Goal: Information Seeking & Learning: Learn about a topic

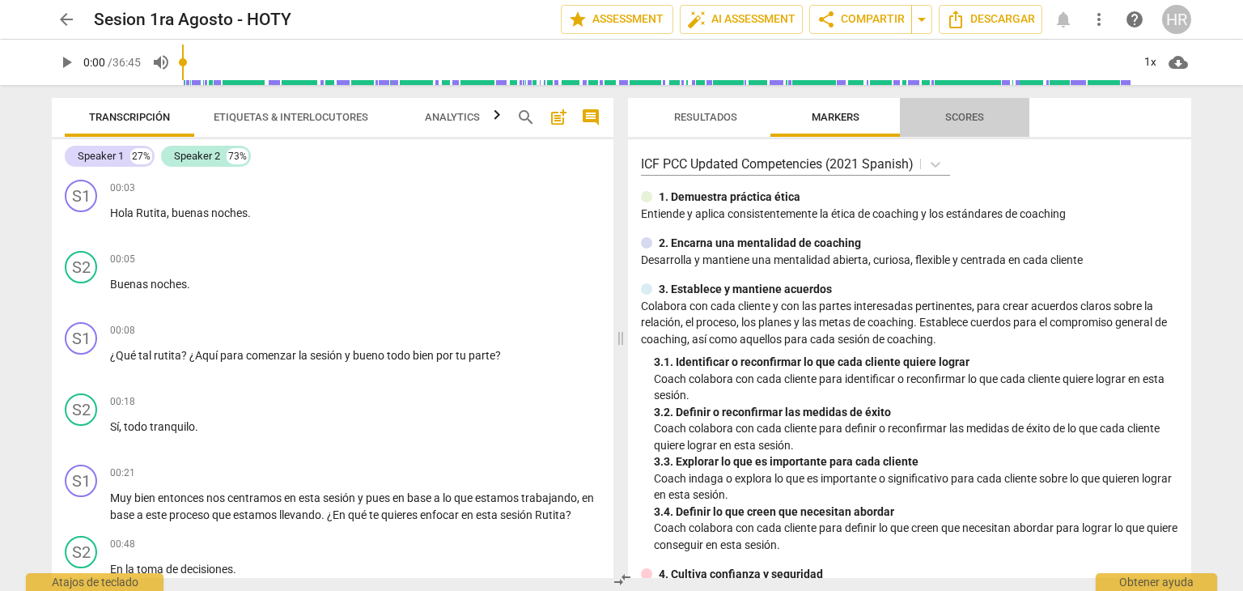
click at [964, 114] on span "Scores" at bounding box center [964, 117] width 39 height 12
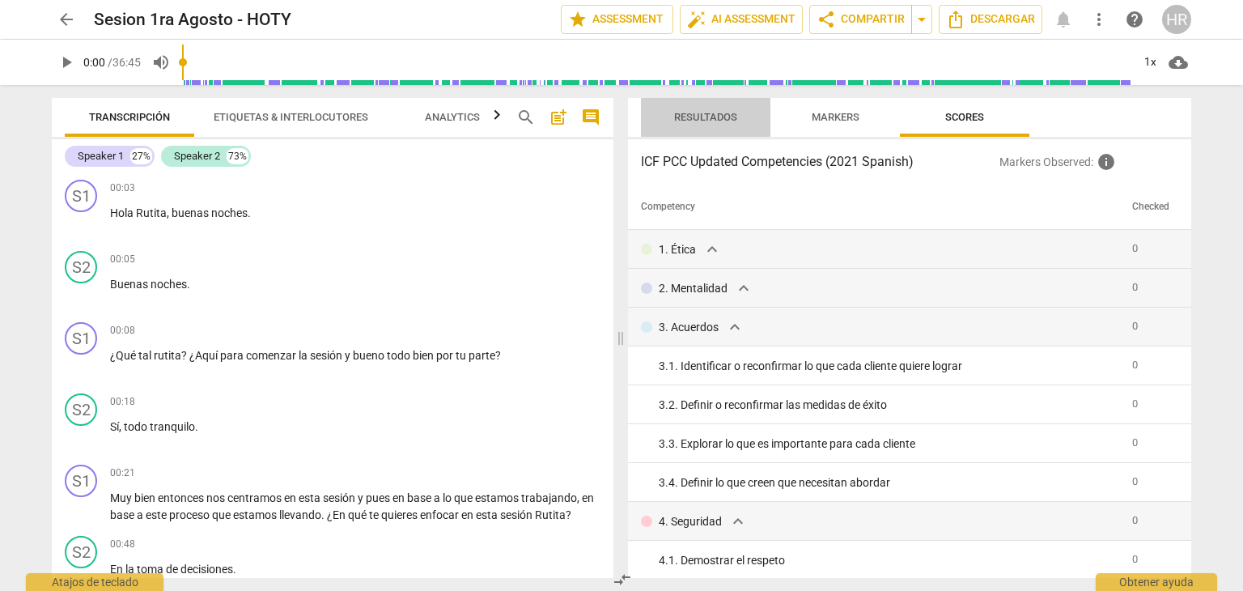
click at [704, 126] on span "Resultados" at bounding box center [706, 118] width 102 height 22
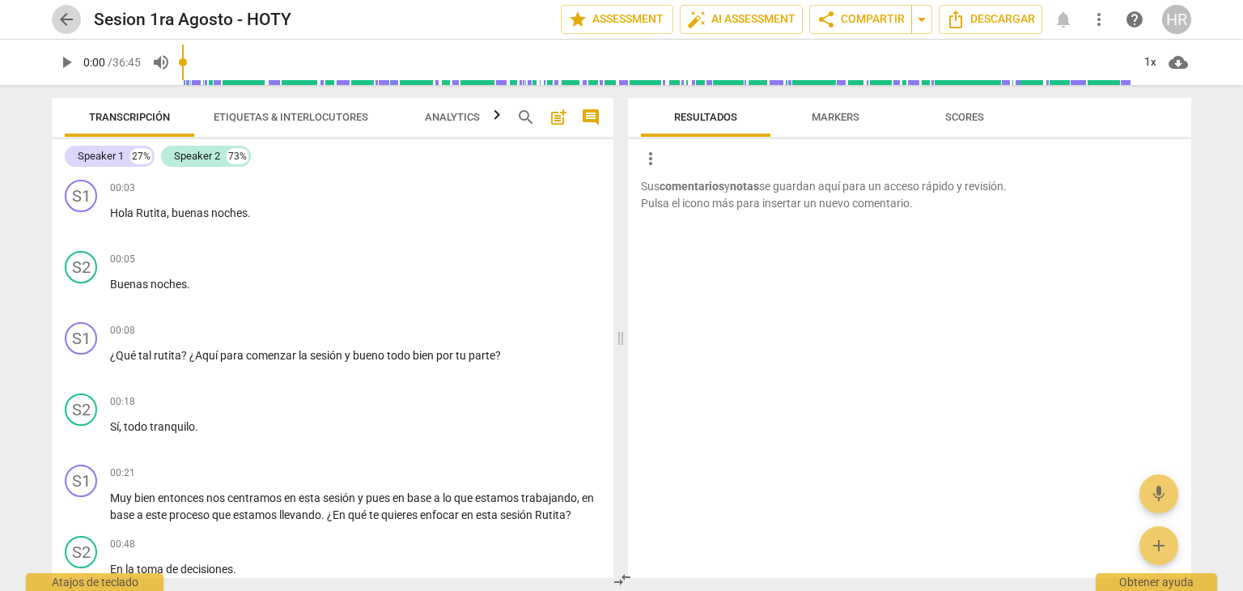
click at [63, 16] on span "arrow_back" at bounding box center [66, 19] width 19 height 19
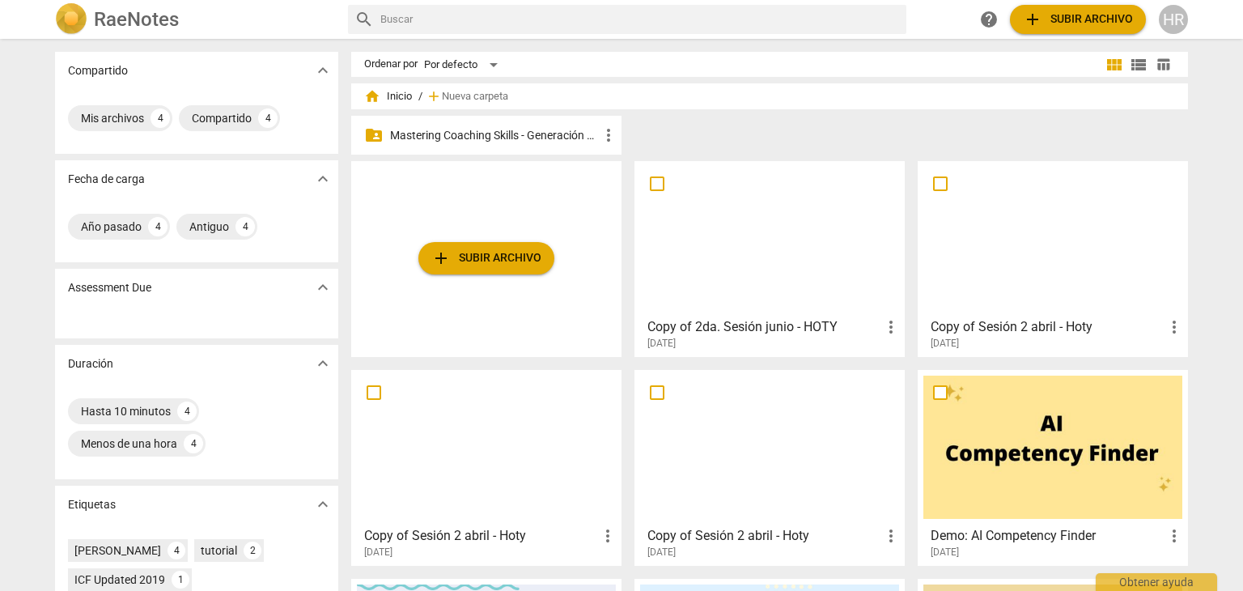
click at [492, 137] on p "Mastering Coaching Skills - Generación 31" at bounding box center [494, 135] width 209 height 17
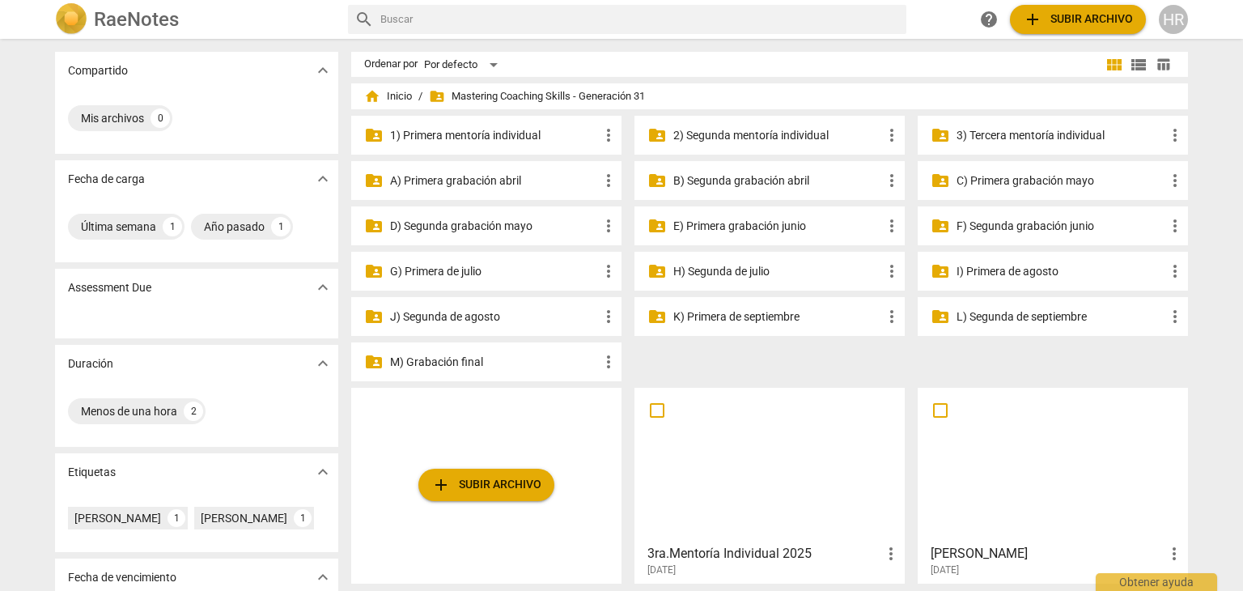
click at [1040, 137] on p "3) Tercera mentoría individual" at bounding box center [1060, 135] width 209 height 17
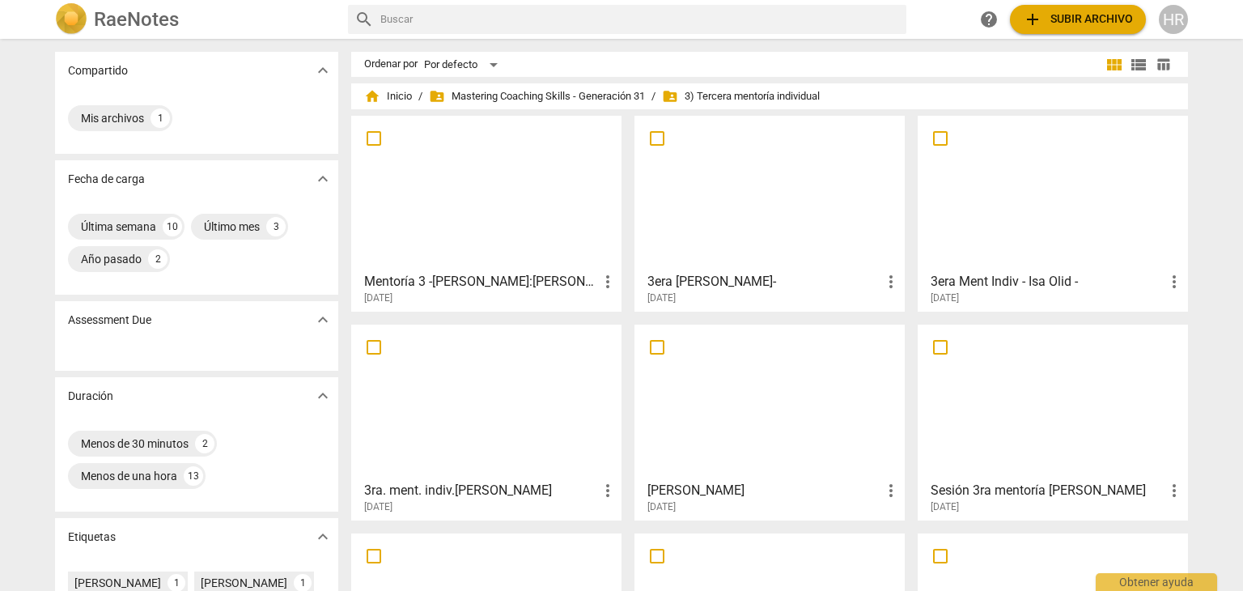
click at [1038, 471] on div at bounding box center [1052, 401] width 259 height 143
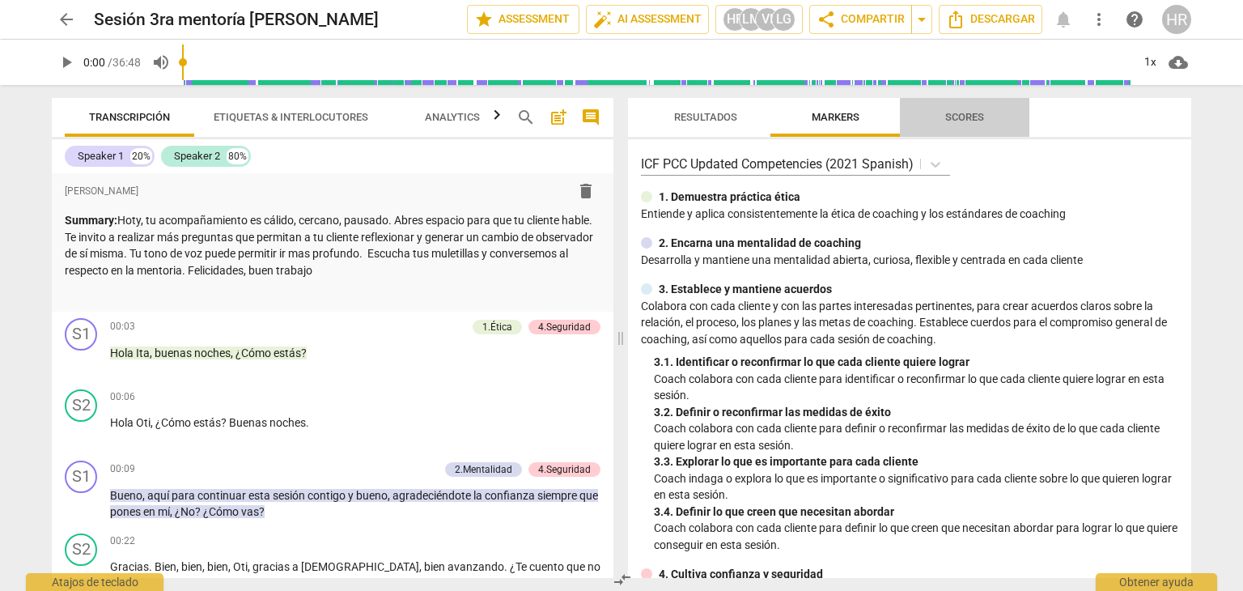
click at [975, 118] on span "Scores" at bounding box center [964, 117] width 39 height 12
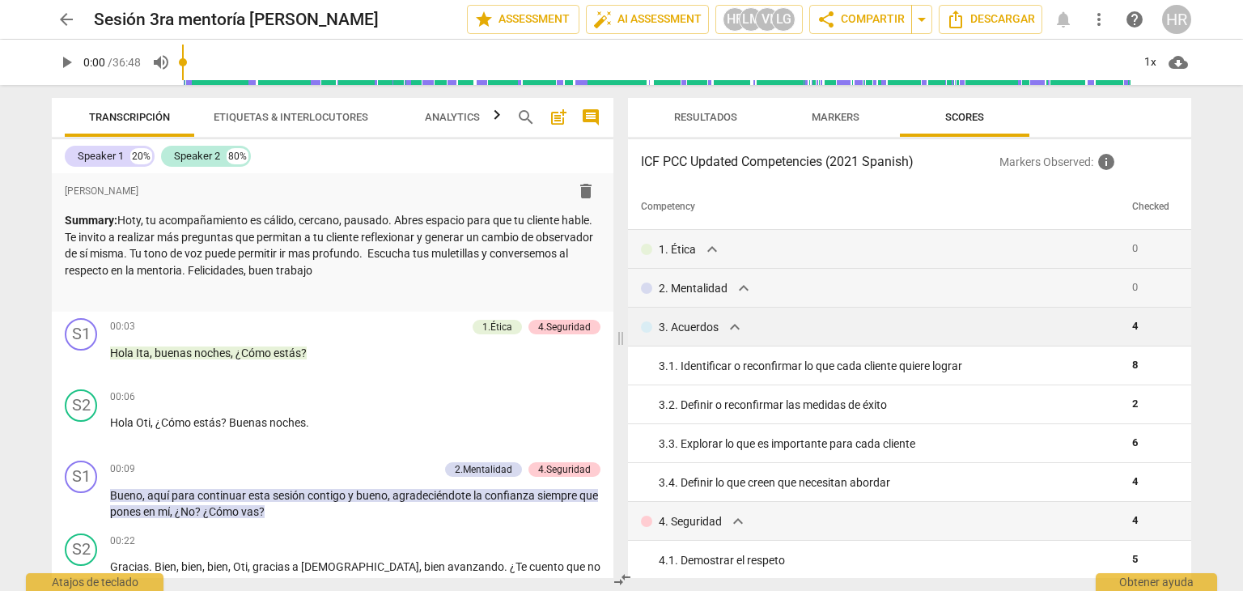
click at [990, 328] on div "3. Acuerdos expand_more" at bounding box center [880, 326] width 478 height 19
click at [835, 115] on span "Markers" at bounding box center [836, 117] width 48 height 12
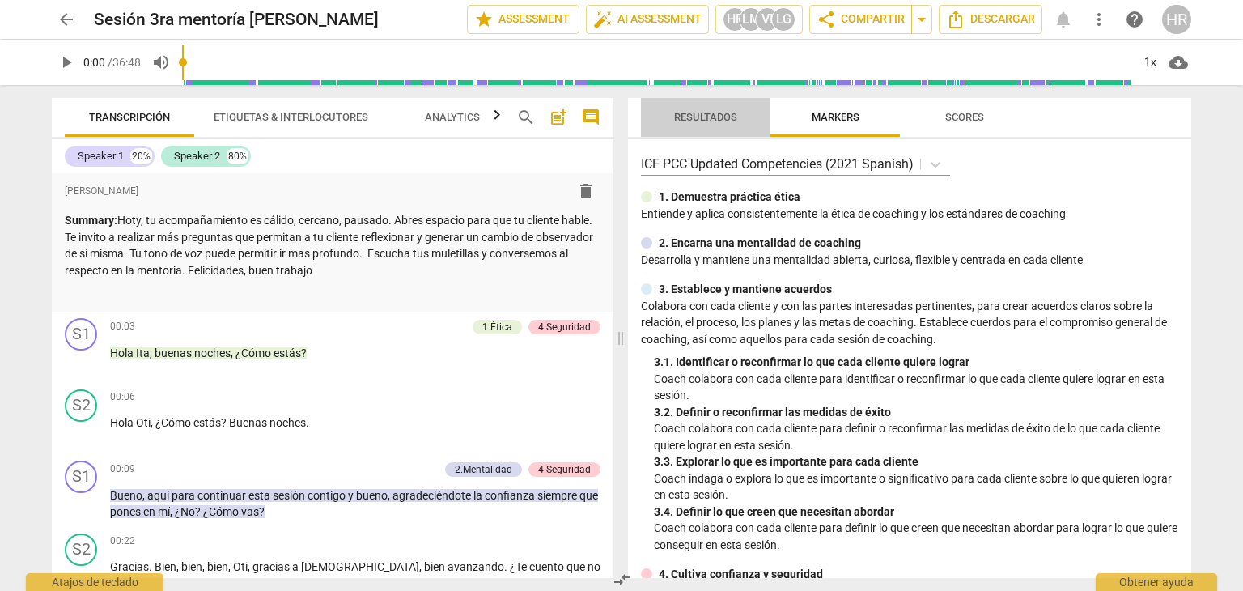
click at [719, 118] on span "Resultados" at bounding box center [705, 117] width 63 height 12
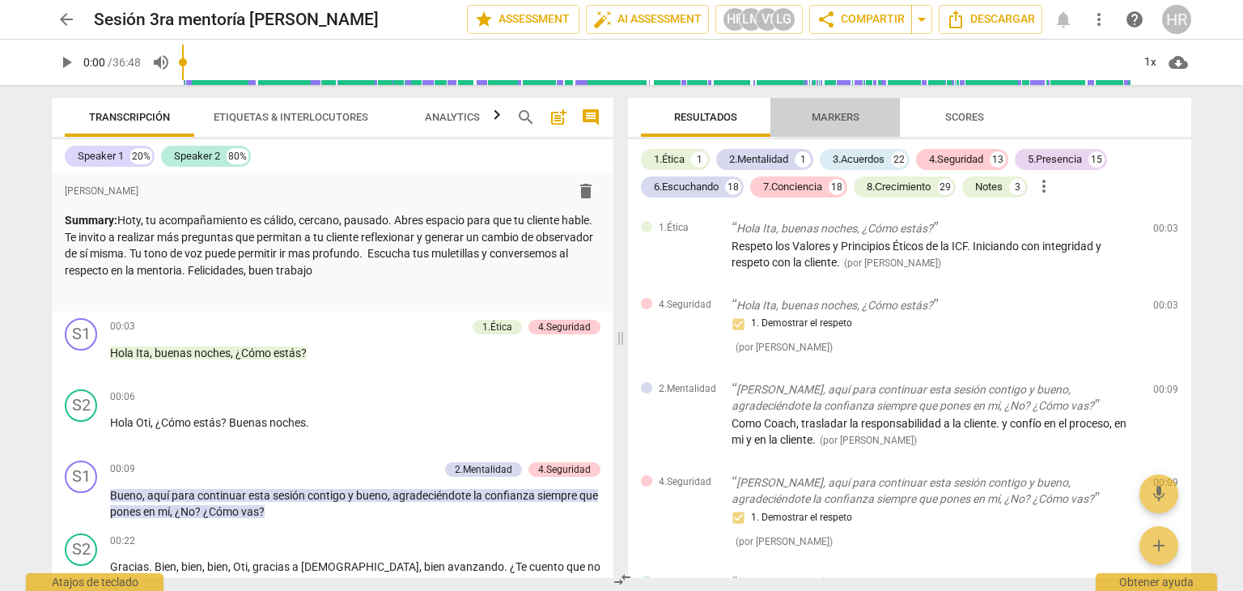
click at [845, 114] on span "Markers" at bounding box center [836, 117] width 48 height 12
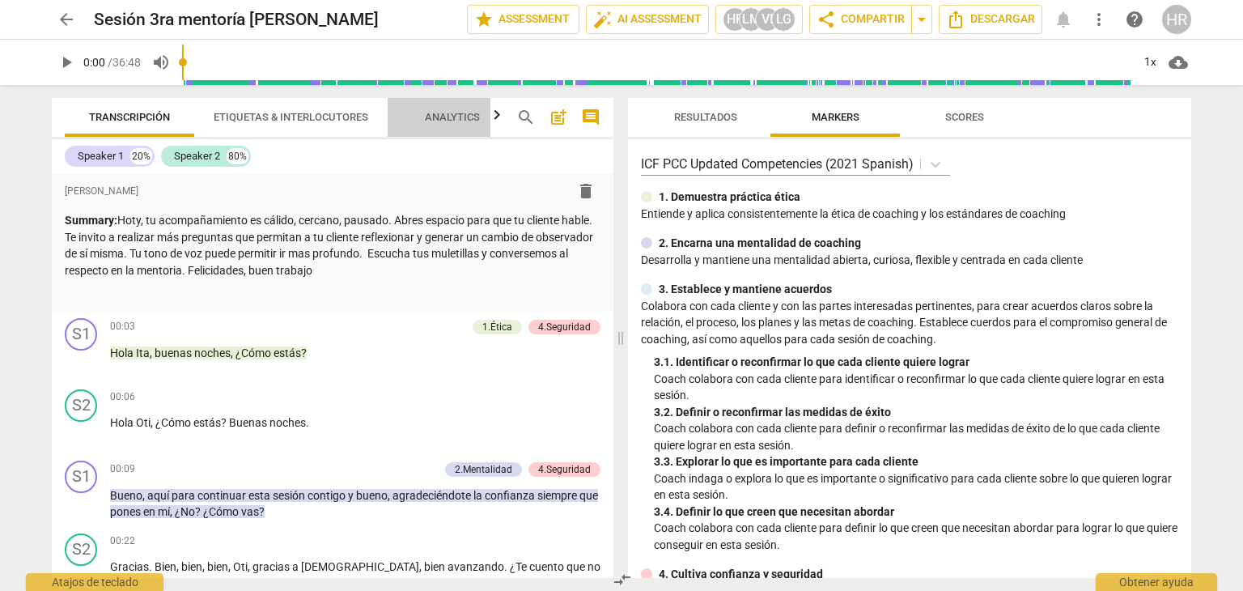
click at [455, 114] on span "Analytics" at bounding box center [452, 117] width 55 height 12
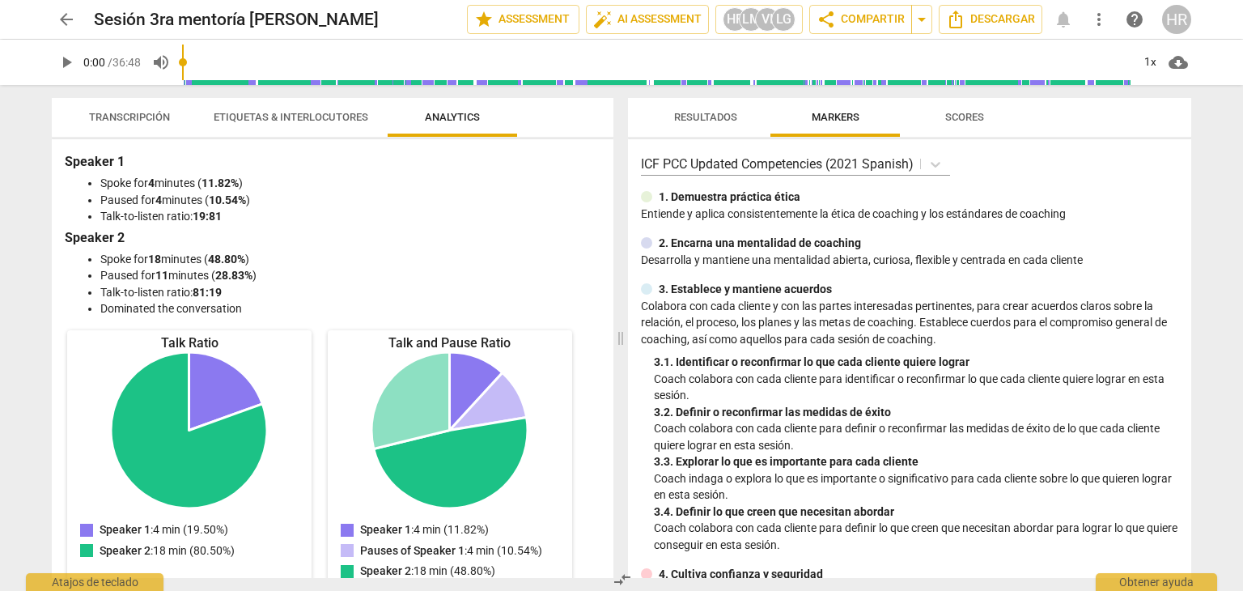
click at [569, 276] on li "Paused for 11 minutes ( 28.83% )" at bounding box center [348, 275] width 497 height 17
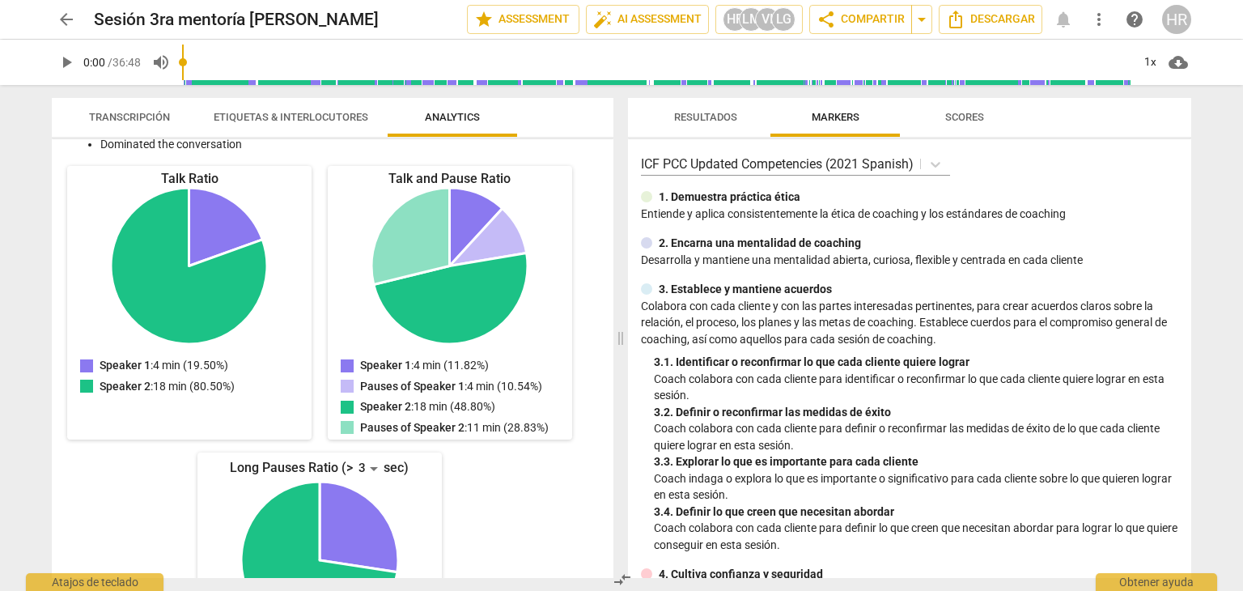
scroll to position [132, 0]
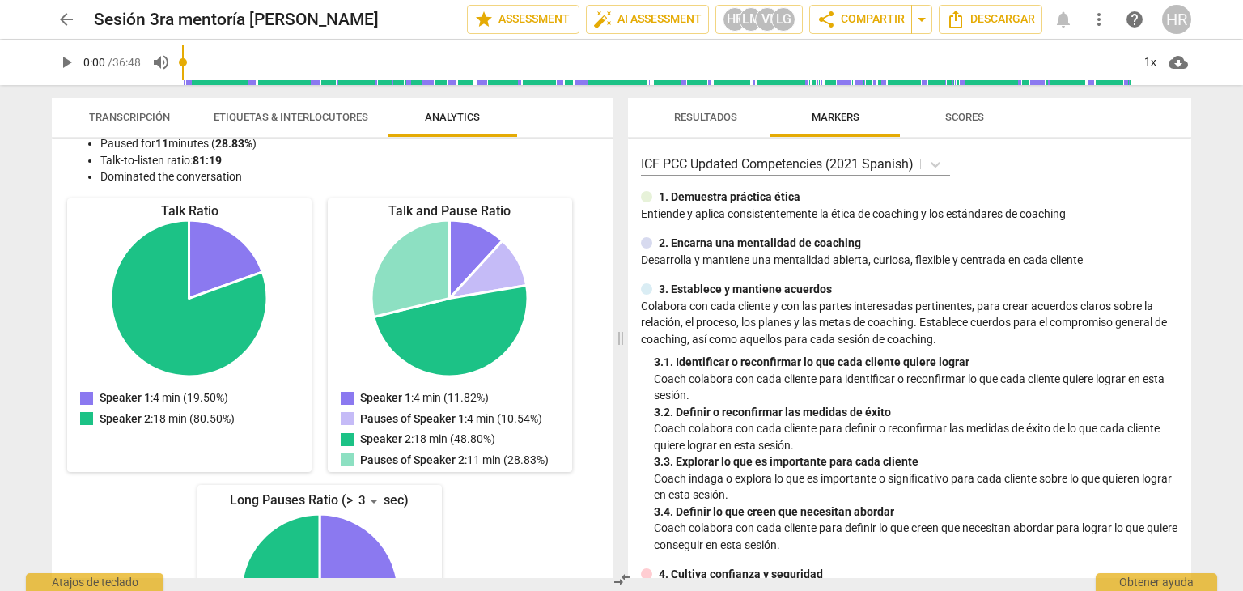
click at [146, 117] on span "Transcripción" at bounding box center [129, 117] width 81 height 12
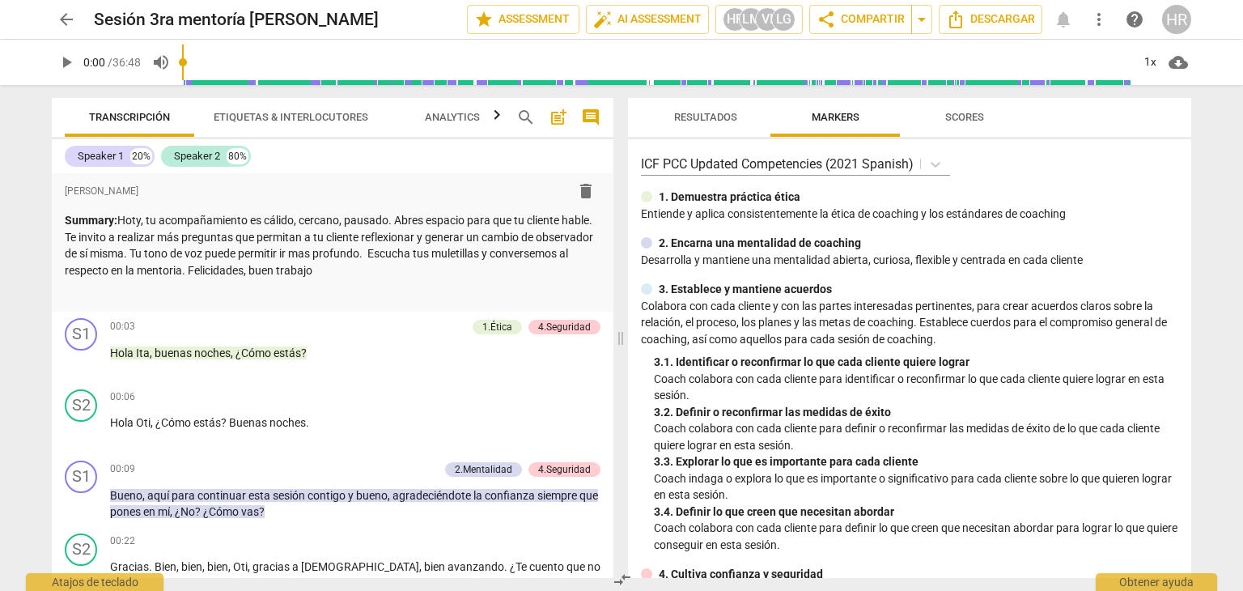
click at [317, 111] on span "Etiquetas & Interlocutores" at bounding box center [291, 117] width 155 height 12
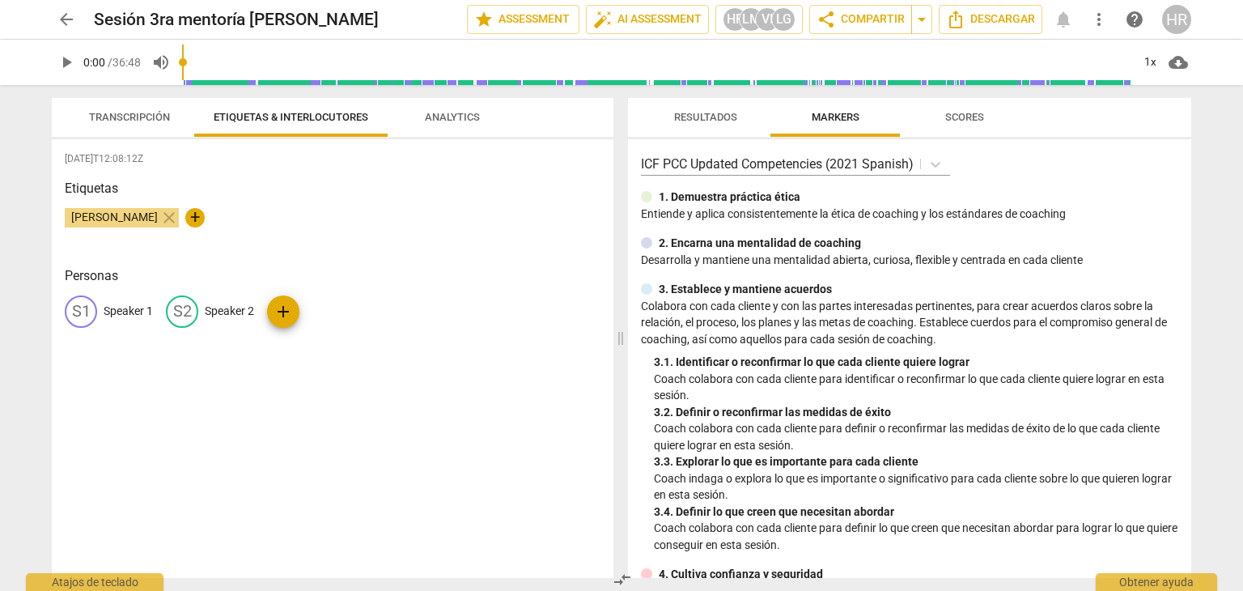
click at [460, 114] on span "Analytics" at bounding box center [452, 117] width 55 height 12
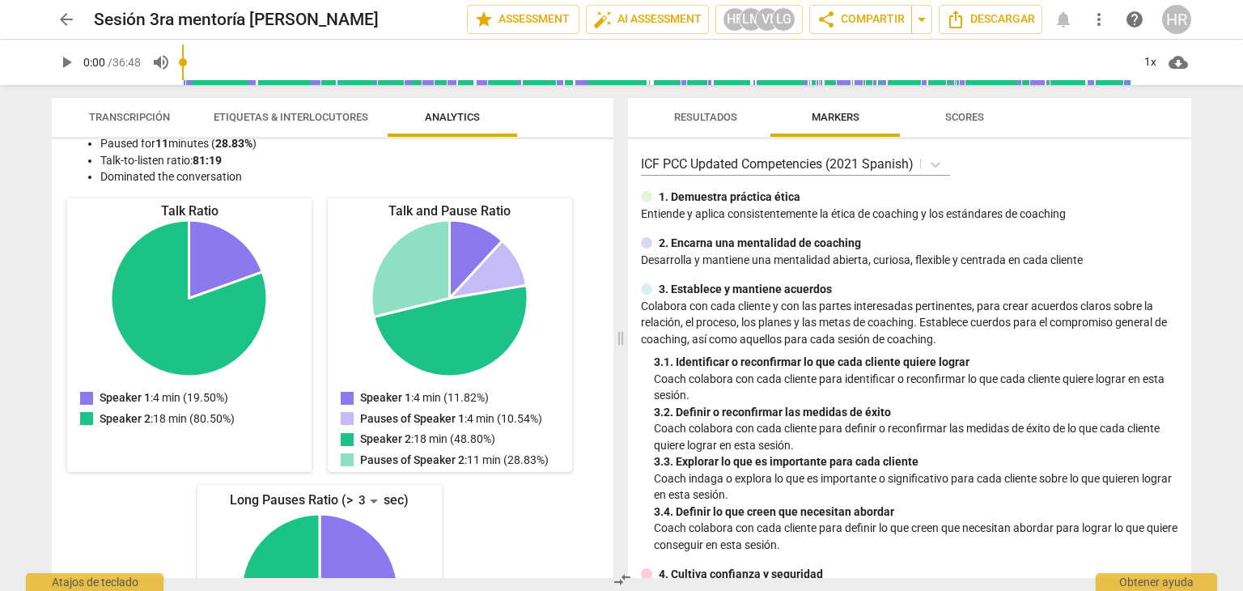
click at [540, 512] on div "Talk Ratio Speaker 1: 4 min (19.50%) Speaker 2: 18 min (80.50%) Speaker 1 : 4 m…" at bounding box center [320, 463] width 510 height 530
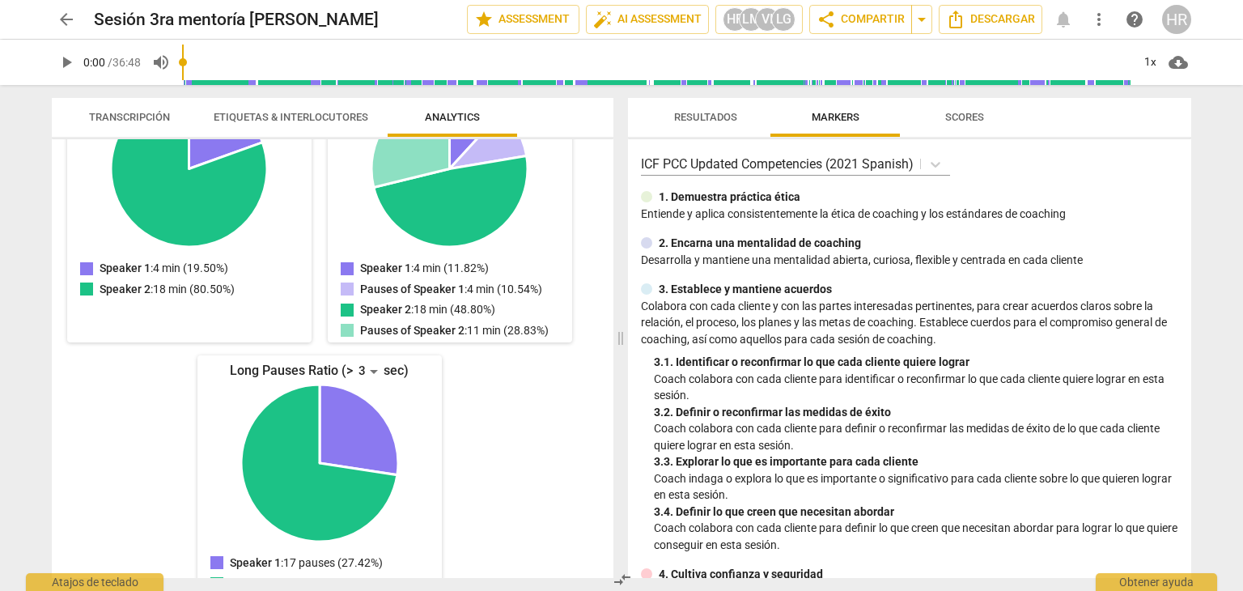
scroll to position [294, 0]
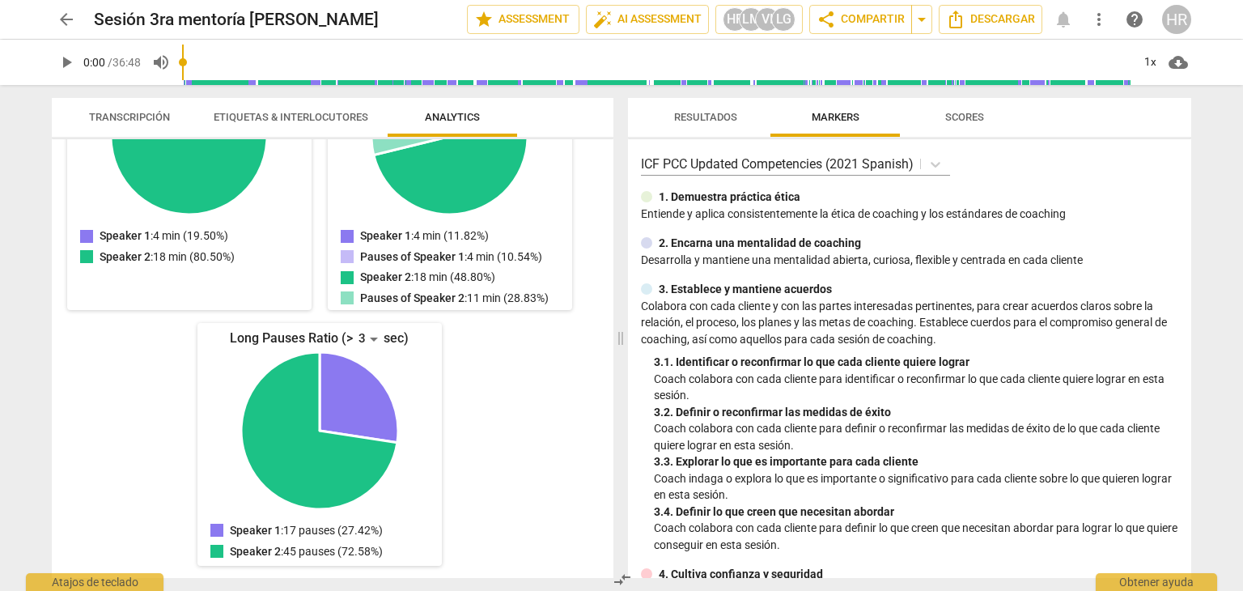
click at [493, 460] on div "Talk Ratio Speaker 1: 4 min (19.50%) Speaker 2: 18 min (80.50%) Speaker 1 : 4 m…" at bounding box center [320, 301] width 510 height 530
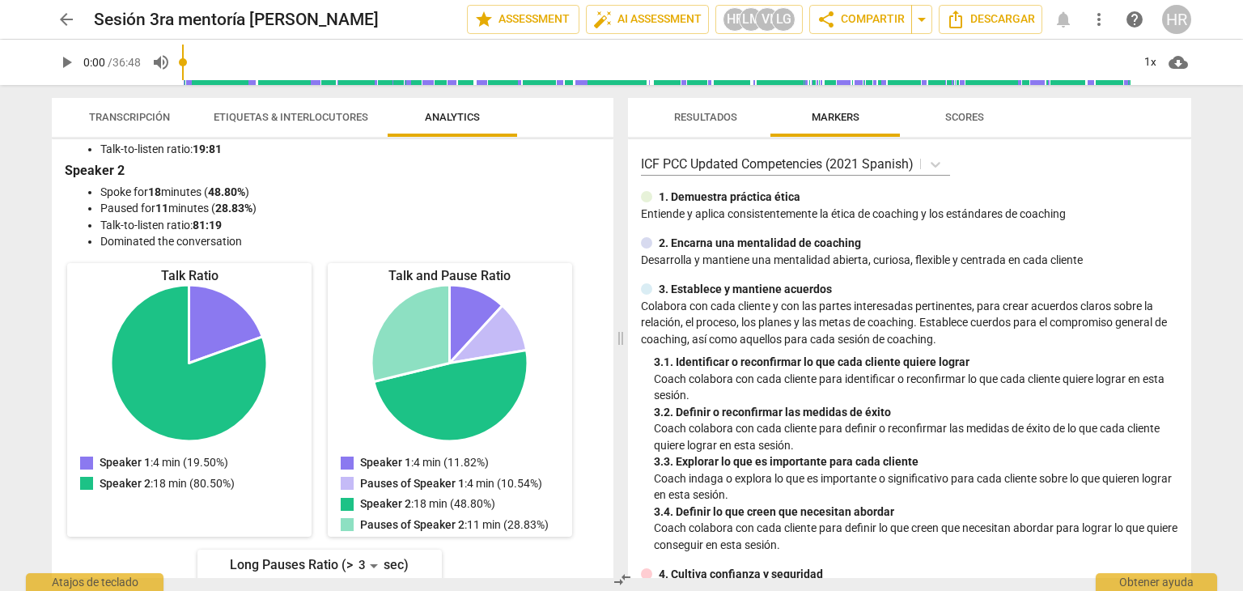
scroll to position [0, 0]
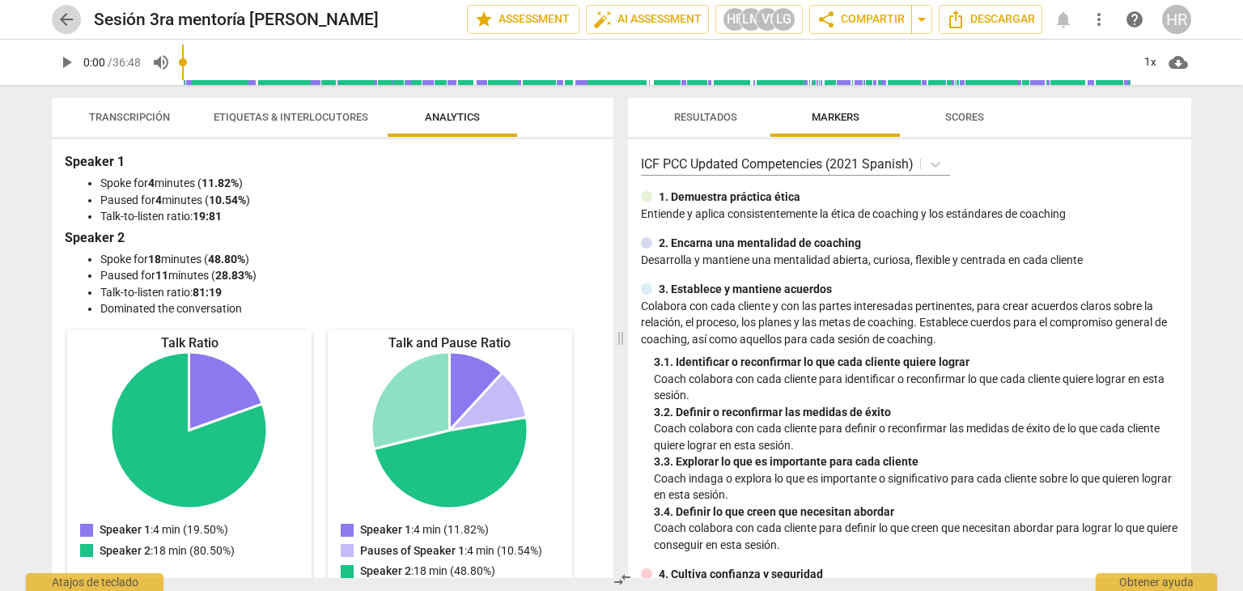
click at [69, 25] on span "arrow_back" at bounding box center [66, 19] width 19 height 19
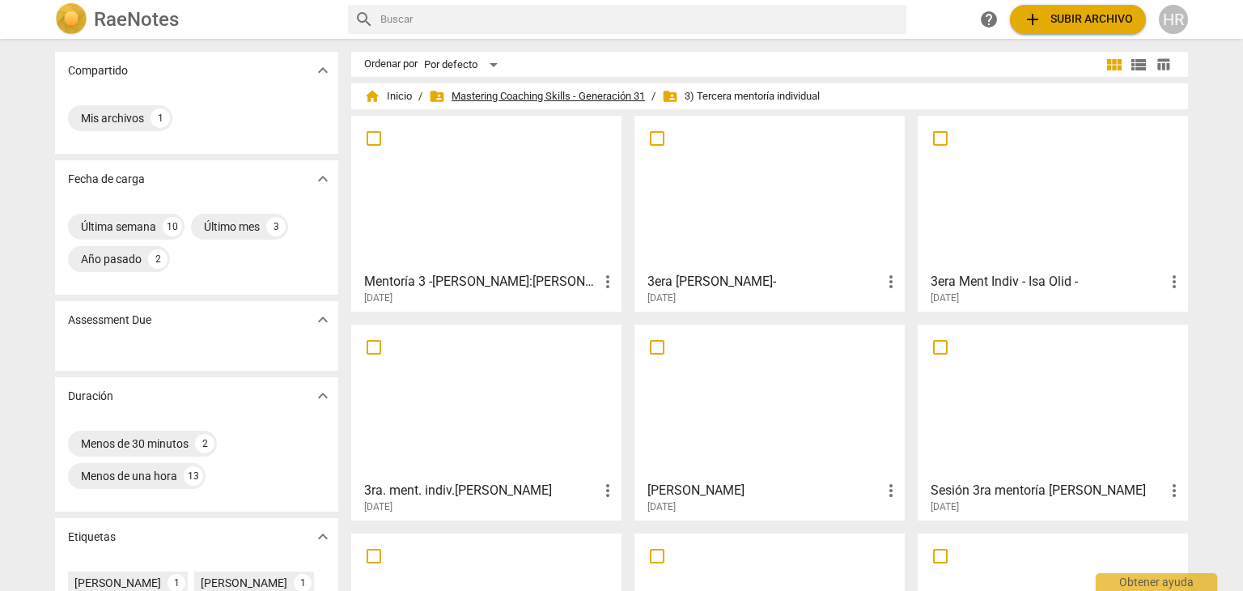
click at [517, 92] on span "folder_shared Mastering Coaching Skills - Generación 31" at bounding box center [537, 96] width 216 height 16
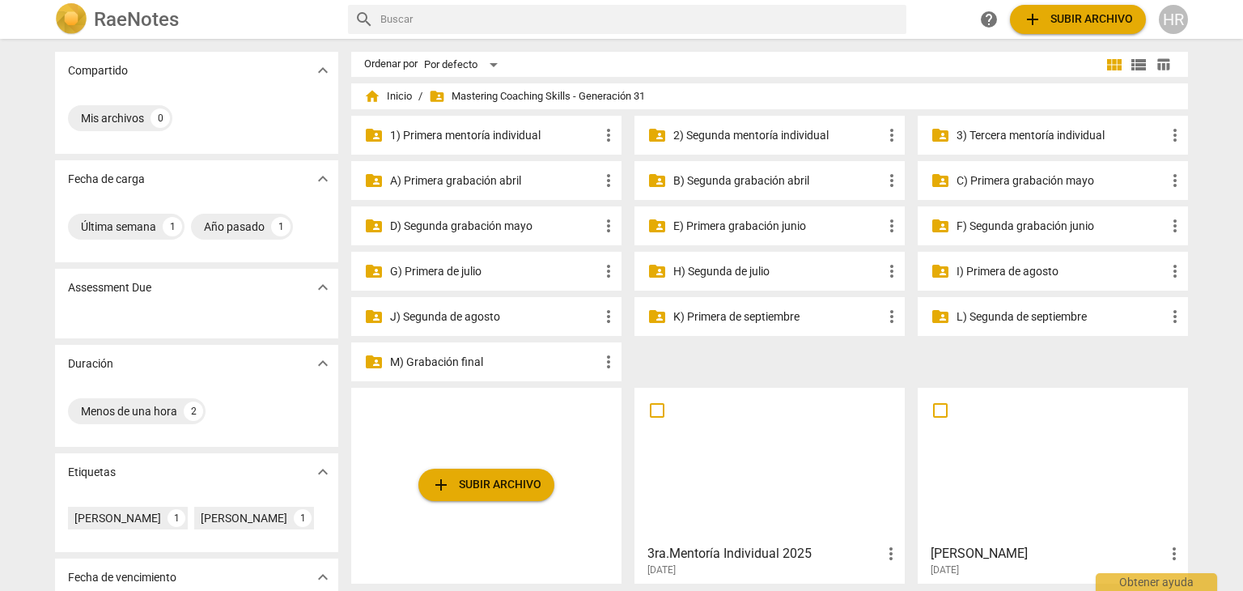
click at [999, 271] on p "I) Primera de agosto" at bounding box center [1060, 271] width 209 height 17
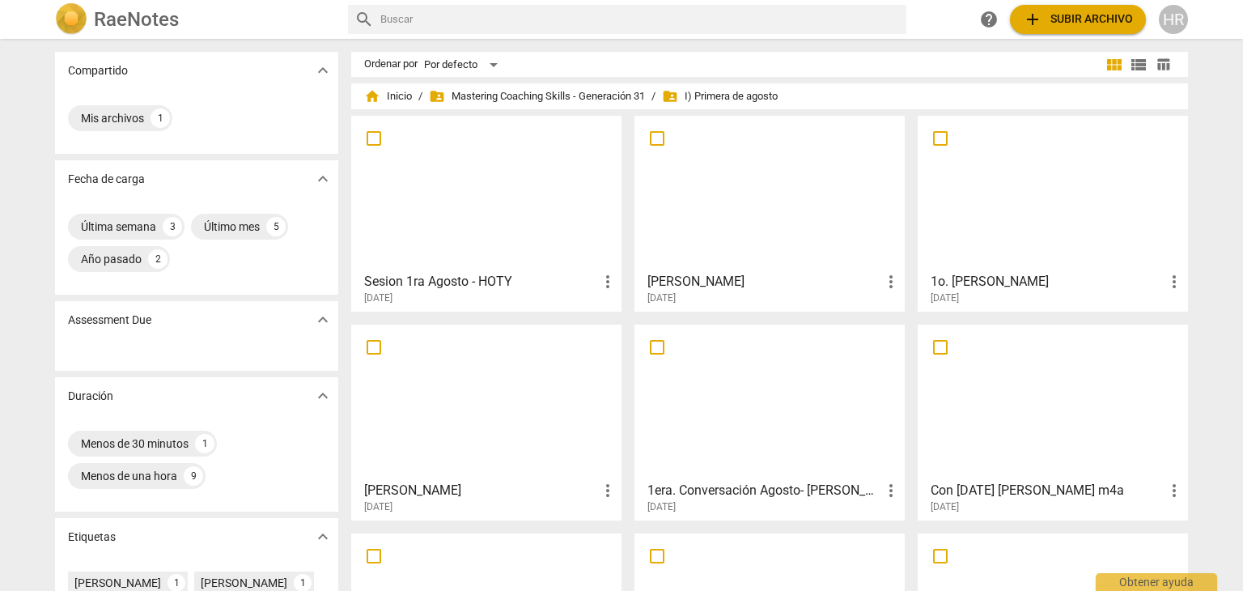
click at [486, 268] on div "Sesion 1ra Agosto - HOTY more_vert [DATE]" at bounding box center [487, 285] width 261 height 40
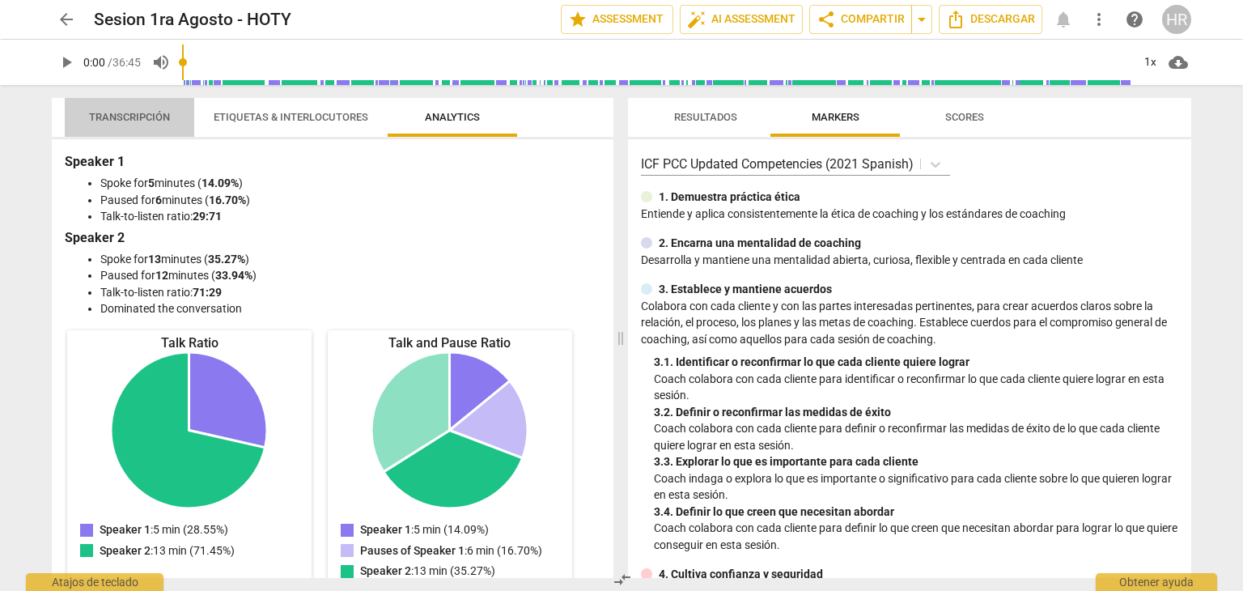
click at [133, 117] on span "Transcripción" at bounding box center [129, 117] width 81 height 12
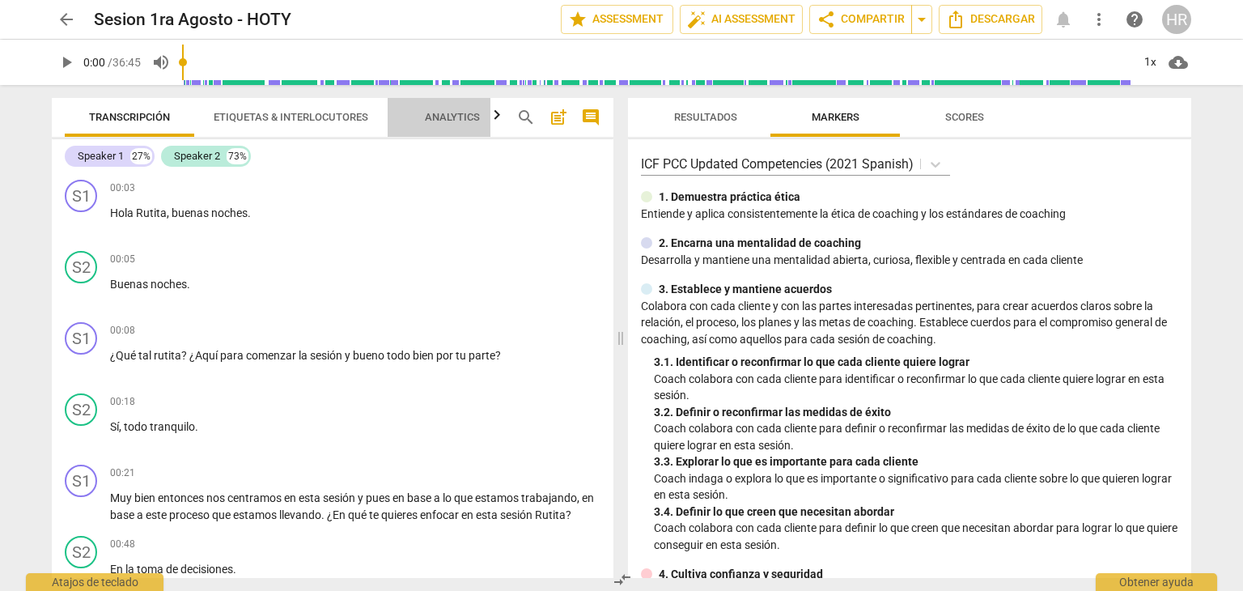
click at [440, 117] on span "Analytics" at bounding box center [452, 117] width 55 height 12
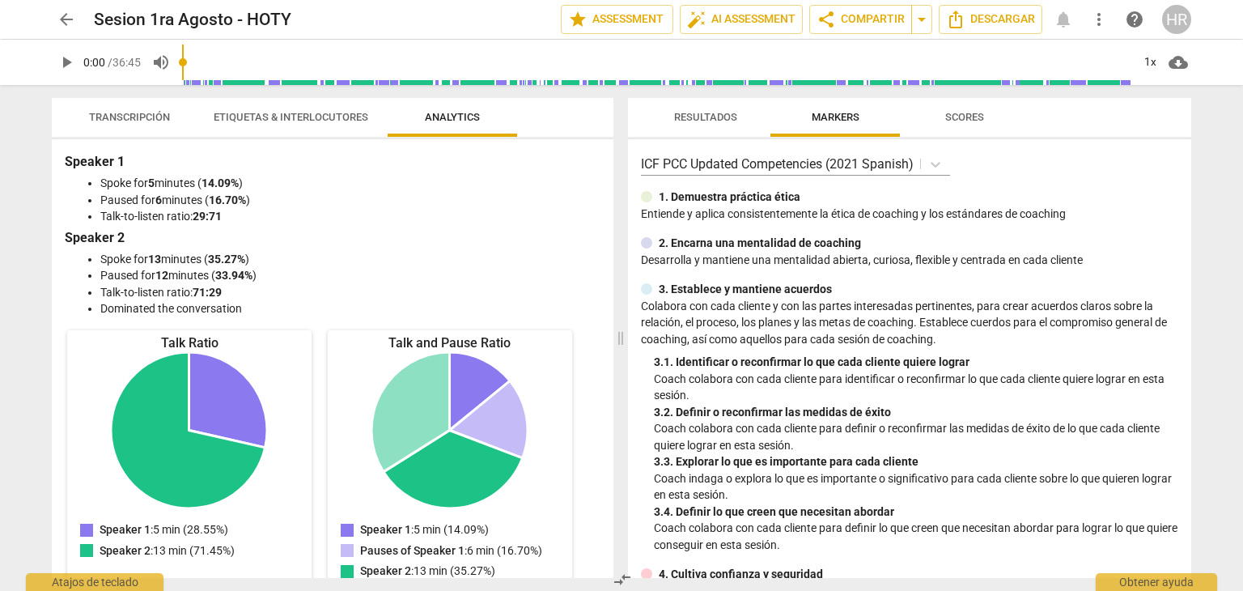
click at [591, 443] on div "Speaker 1 Spoke for 5 minutes ( 14.09% ) Paused for 6 minutes ( 16.70% ) Talk-t…" at bounding box center [333, 358] width 562 height 439
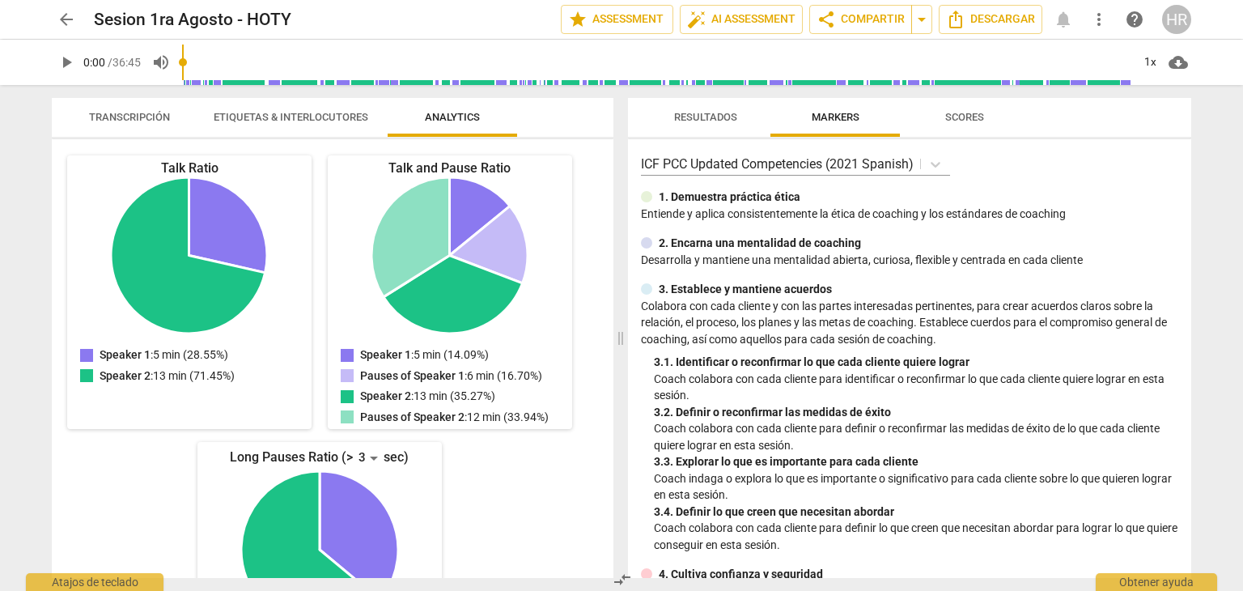
scroll to position [194, 0]
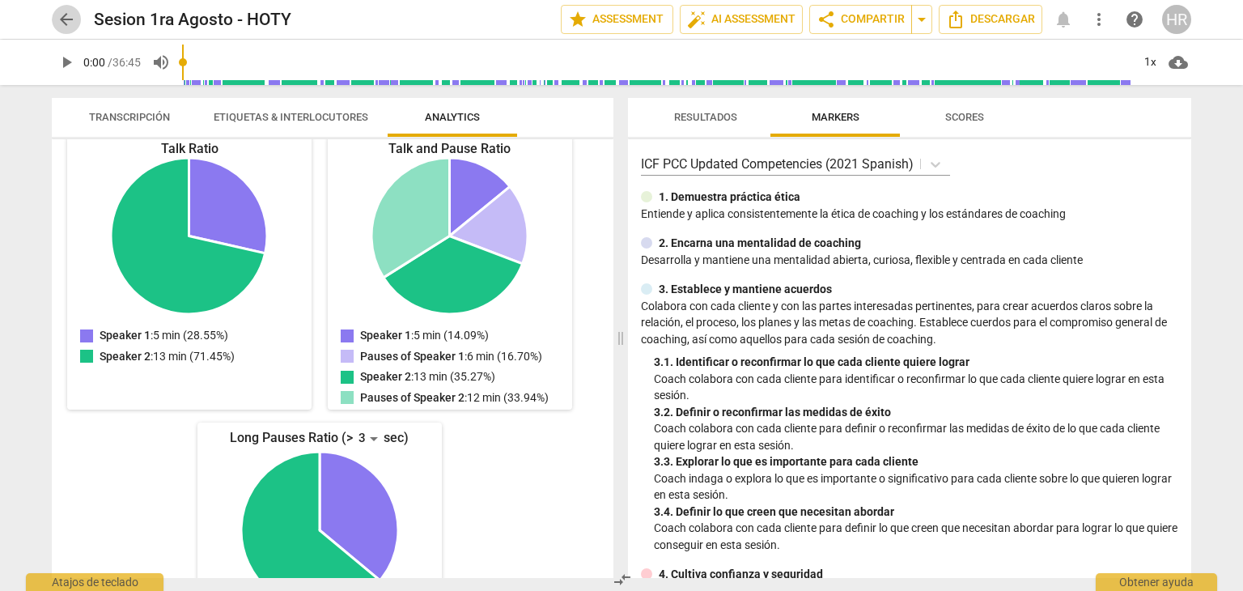
click at [66, 19] on span "arrow_back" at bounding box center [66, 19] width 19 height 19
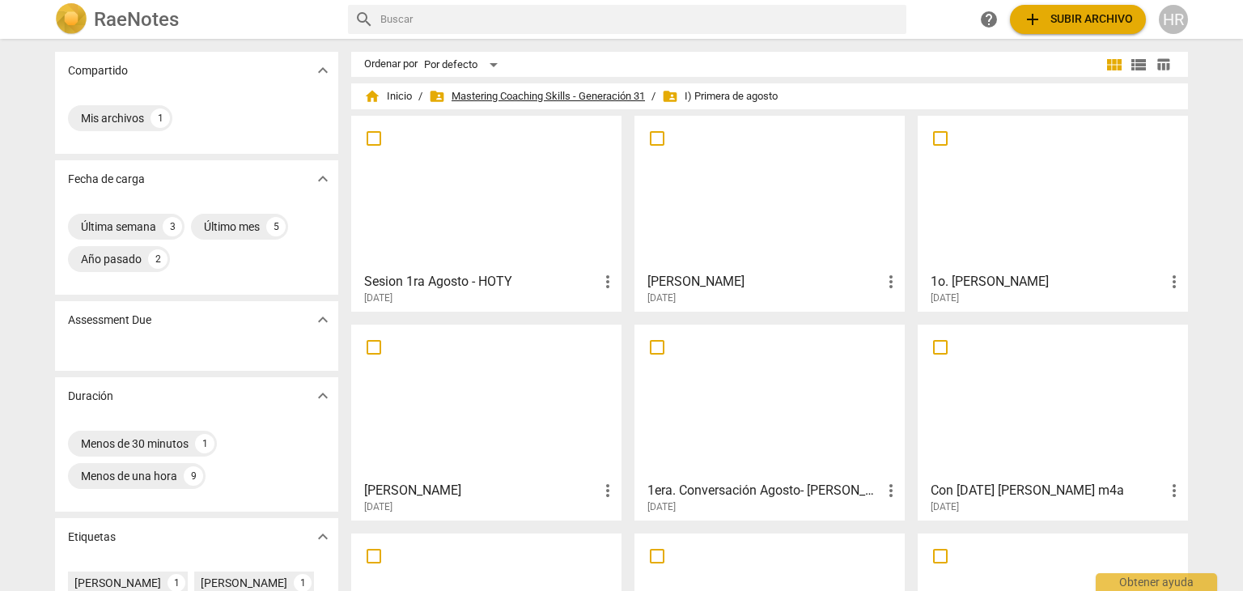
click at [540, 100] on span "folder_shared Mastering Coaching Skills - Generación 31" at bounding box center [537, 96] width 216 height 16
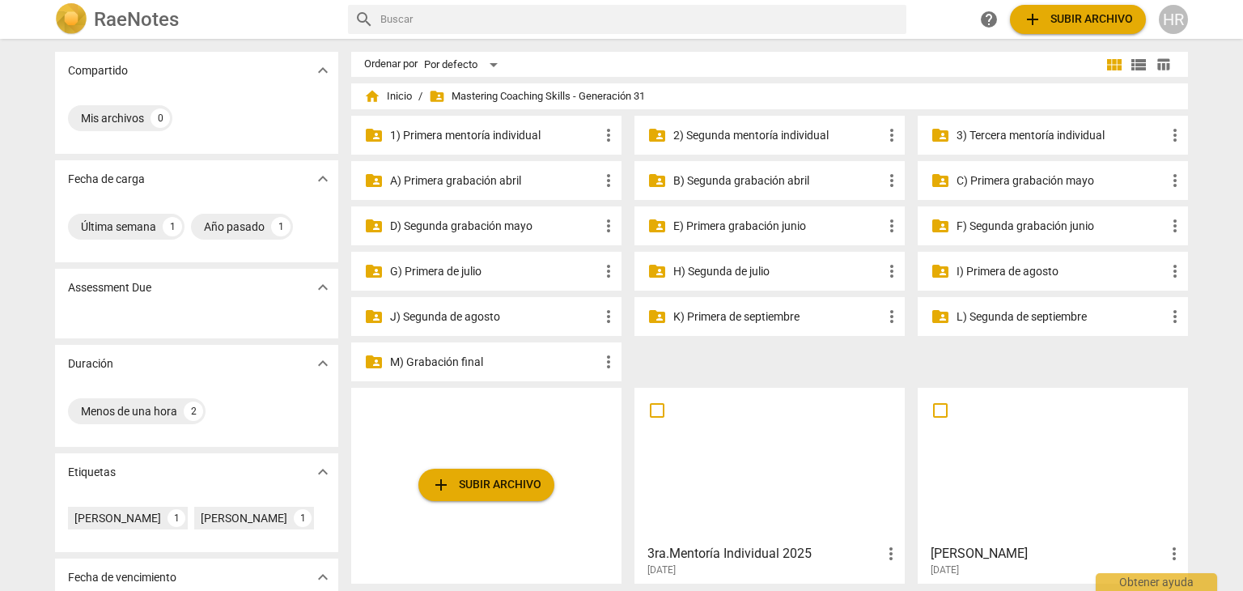
click at [1045, 134] on p "3) Tercera mentoría individual" at bounding box center [1060, 135] width 209 height 17
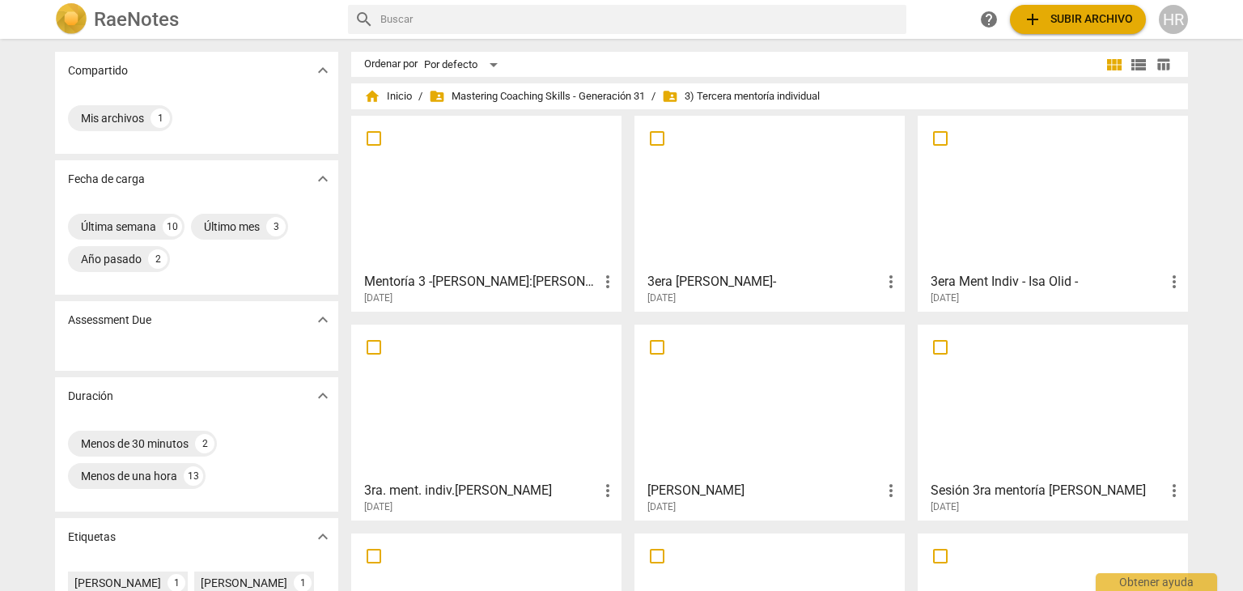
click at [1002, 422] on div at bounding box center [1052, 401] width 259 height 143
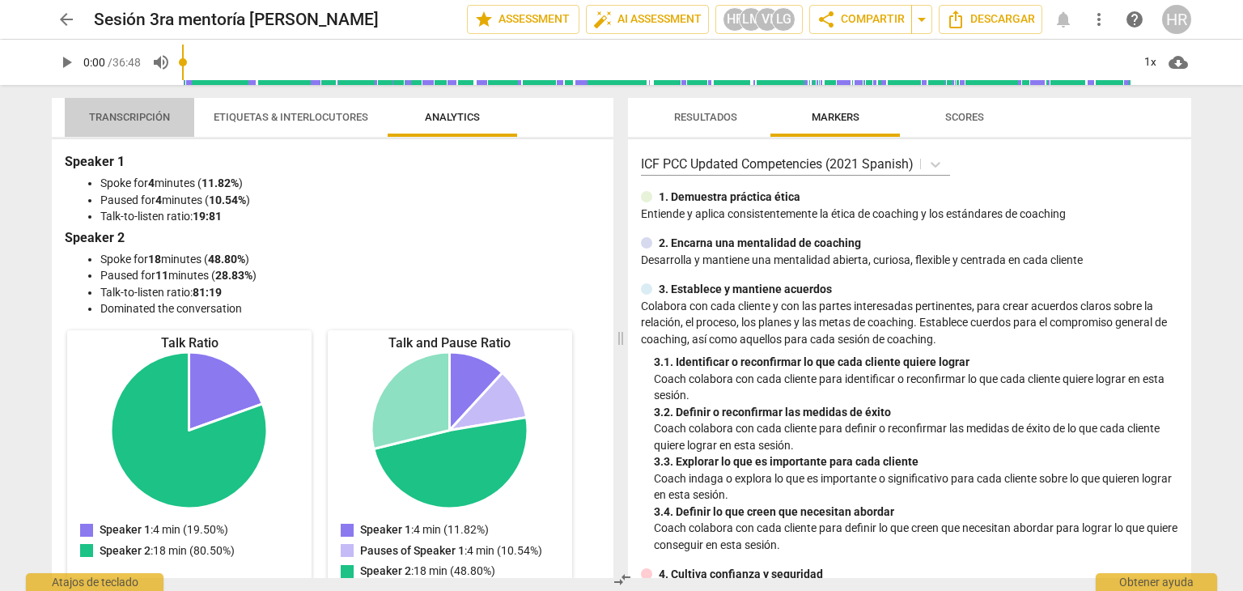
click at [129, 116] on span "Transcripción" at bounding box center [129, 117] width 81 height 12
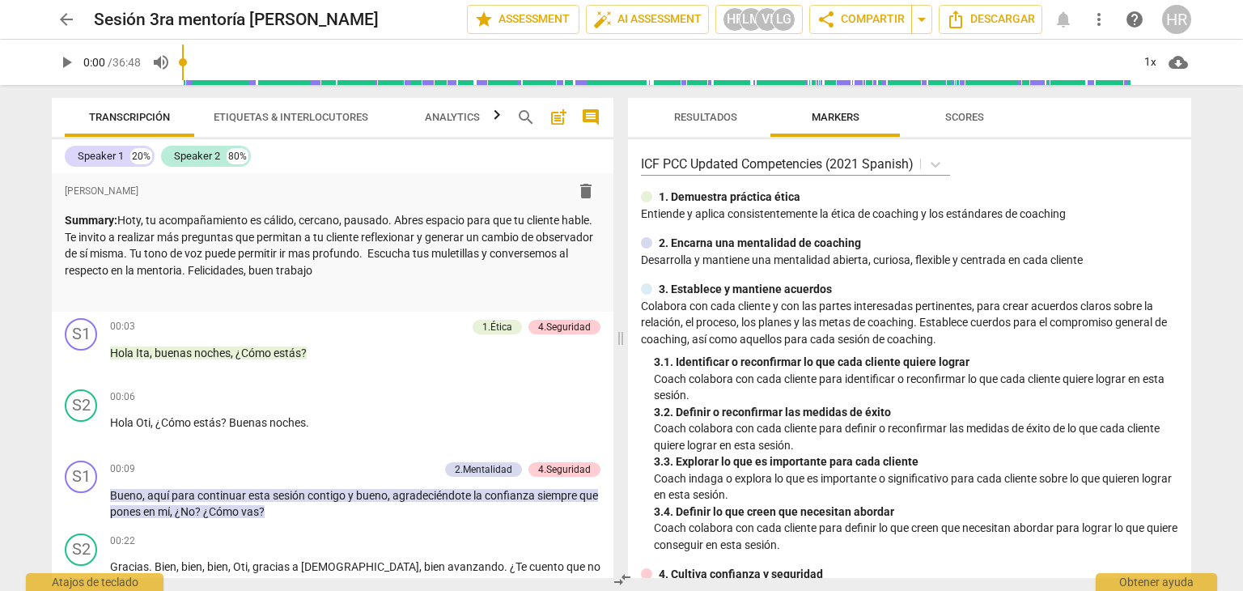
click at [68, 19] on span "arrow_back" at bounding box center [66, 19] width 19 height 19
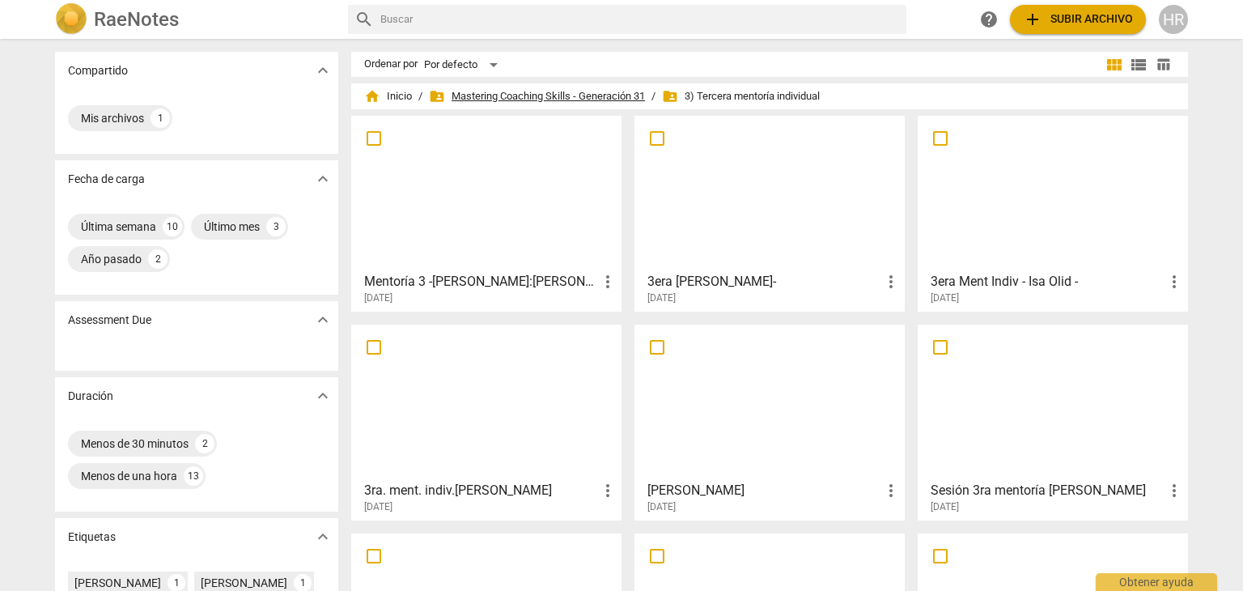
click at [530, 95] on span "folder_shared Mastering Coaching Skills - Generación 31" at bounding box center [537, 96] width 216 height 16
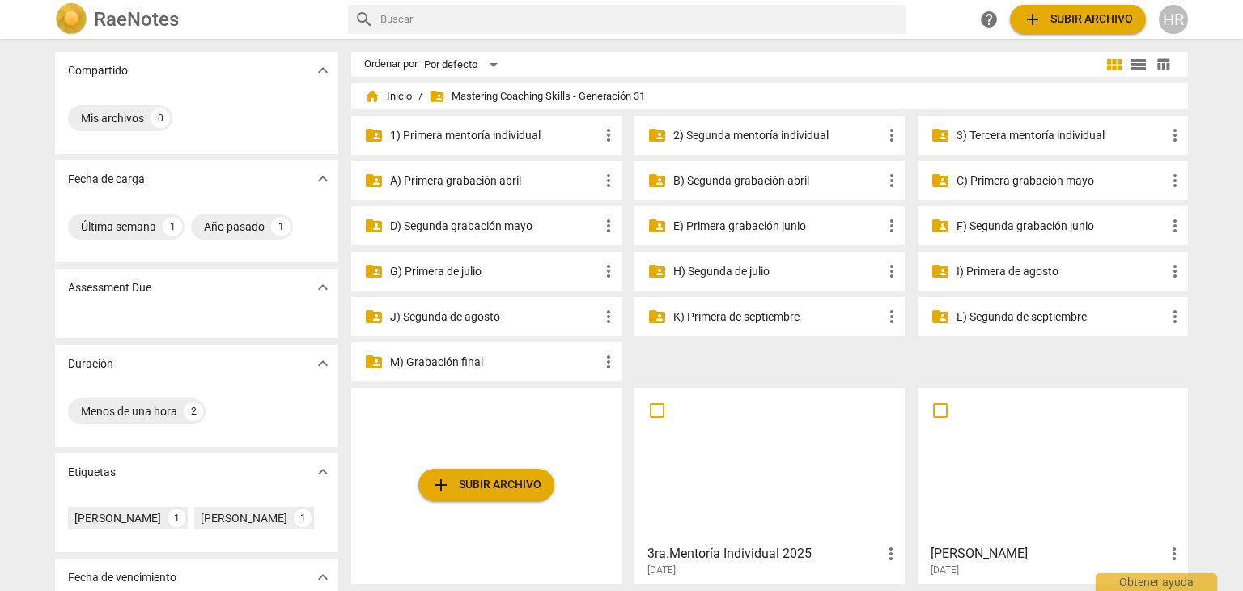
click at [998, 269] on p "I) Primera de agosto" at bounding box center [1060, 271] width 209 height 17
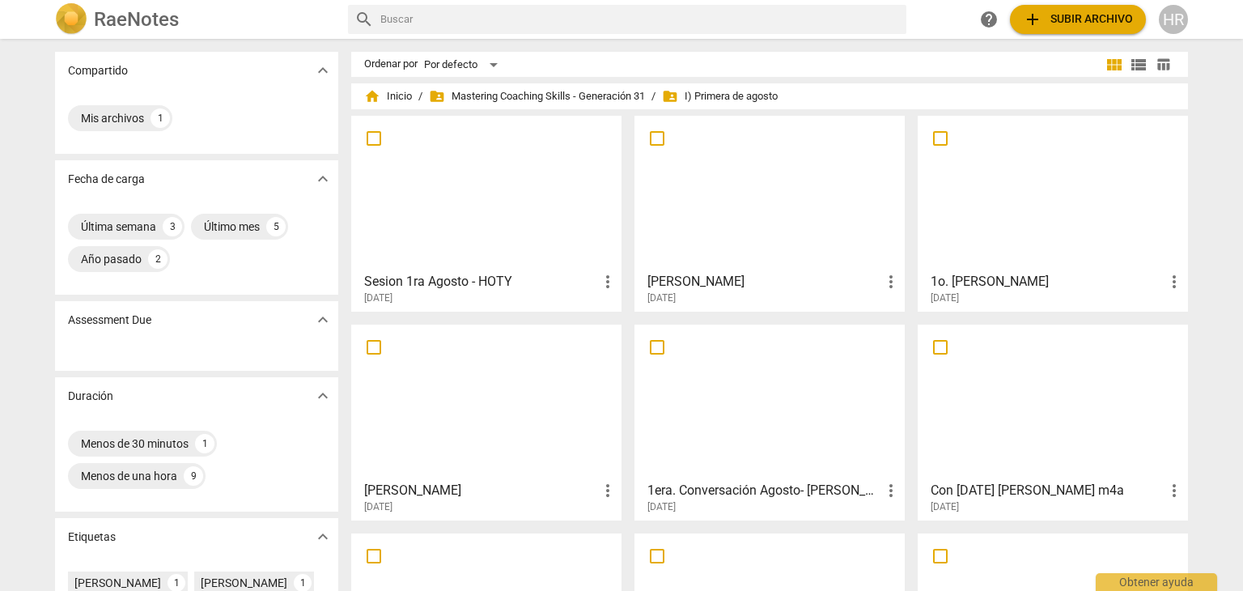
click at [474, 234] on div at bounding box center [486, 192] width 259 height 143
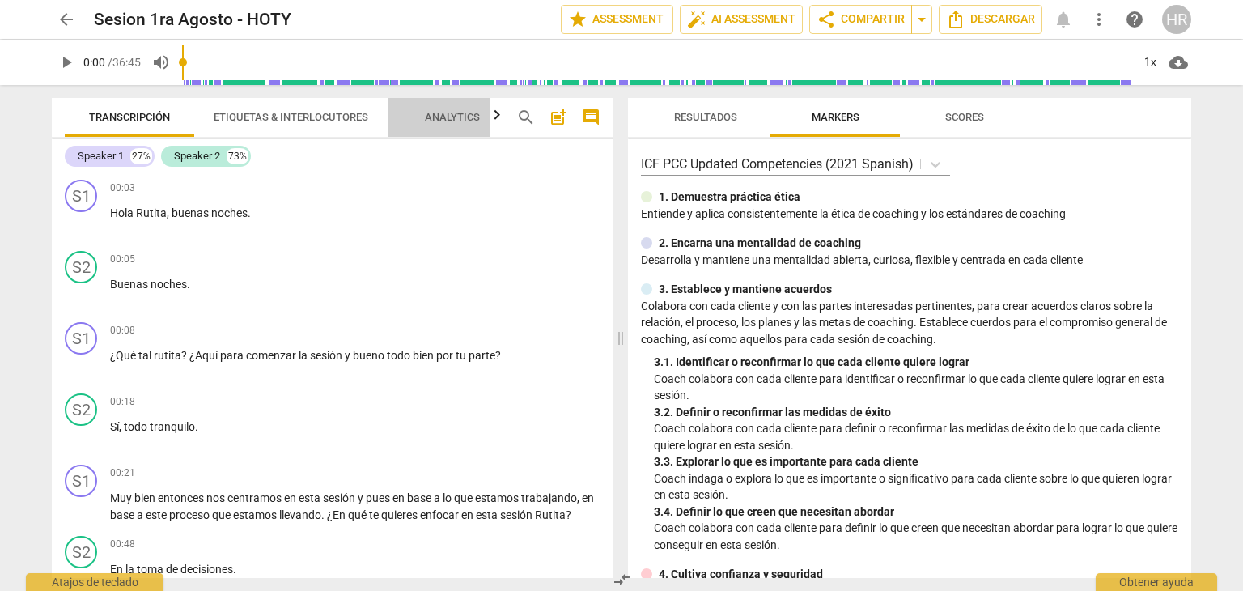
click at [468, 114] on span "Analytics" at bounding box center [452, 117] width 55 height 12
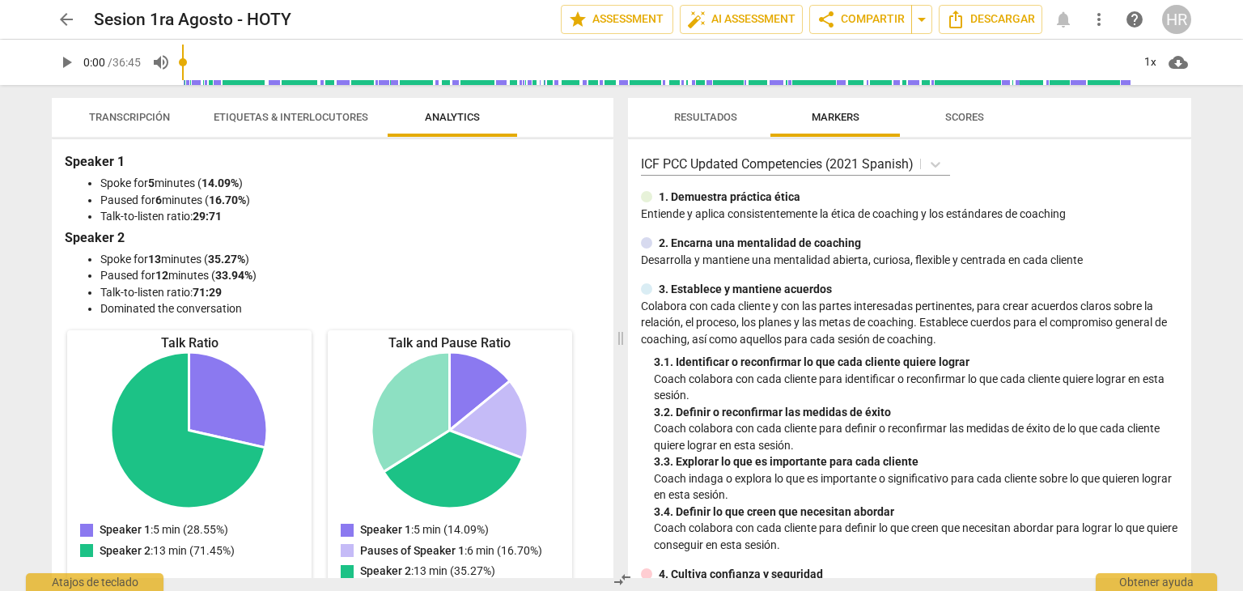
click at [593, 483] on div "Speaker 1 Spoke for 5 minutes ( 14.09% ) Paused for 6 minutes ( 16.70% ) Talk-t…" at bounding box center [333, 358] width 562 height 439
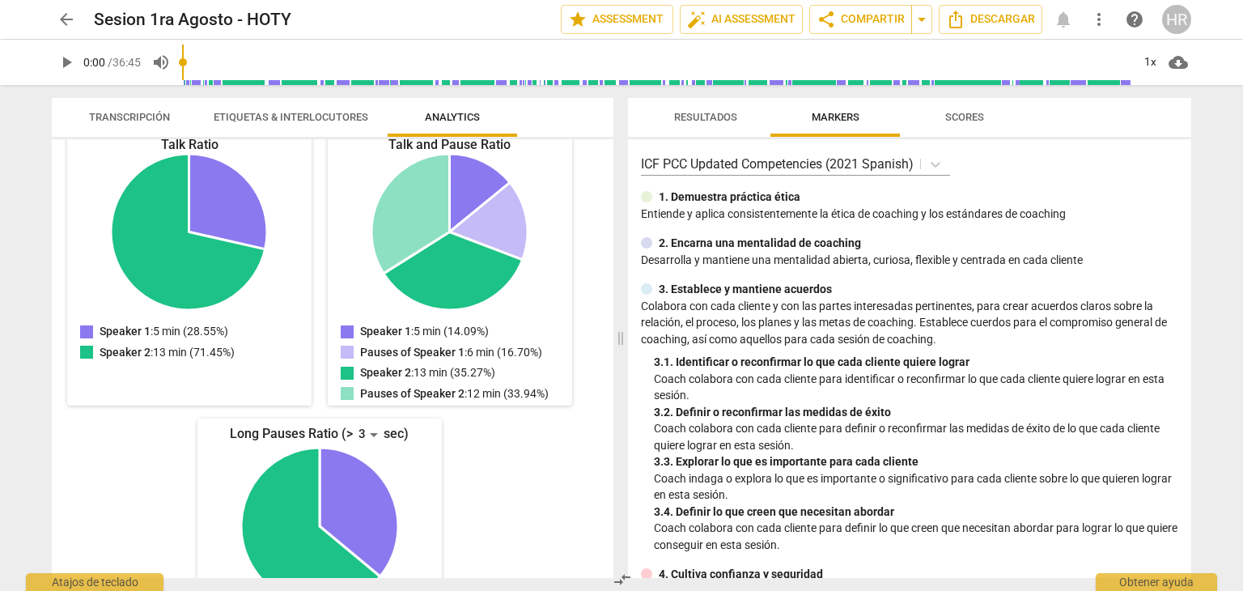
scroll to position [197, 0]
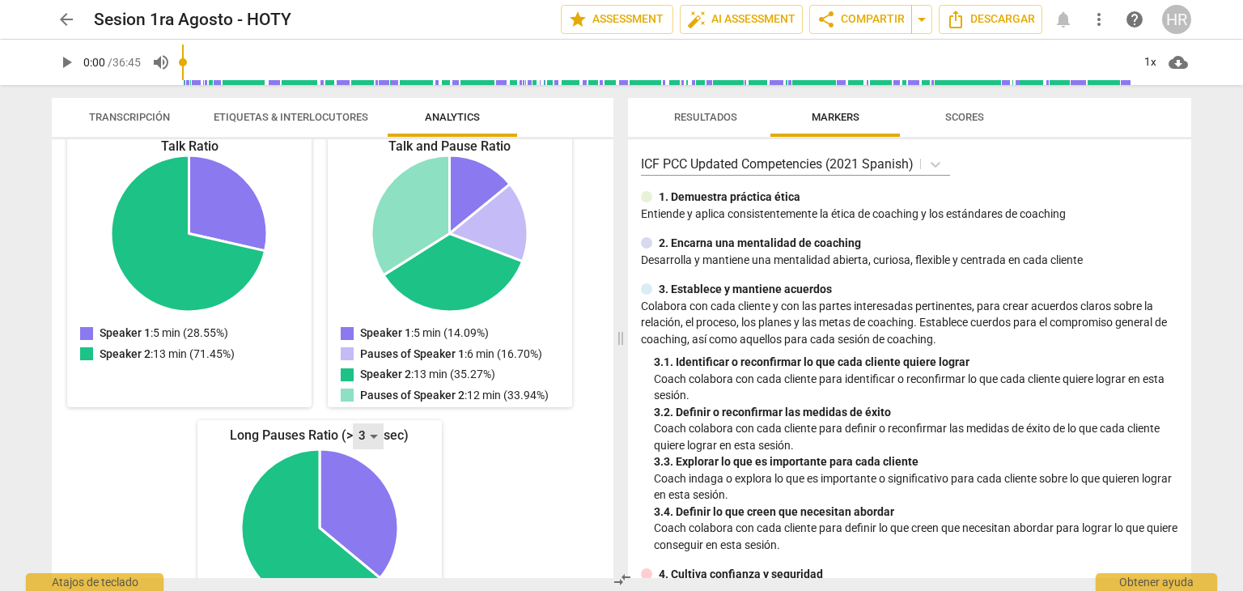
click at [371, 438] on div "3" at bounding box center [368, 436] width 31 height 26
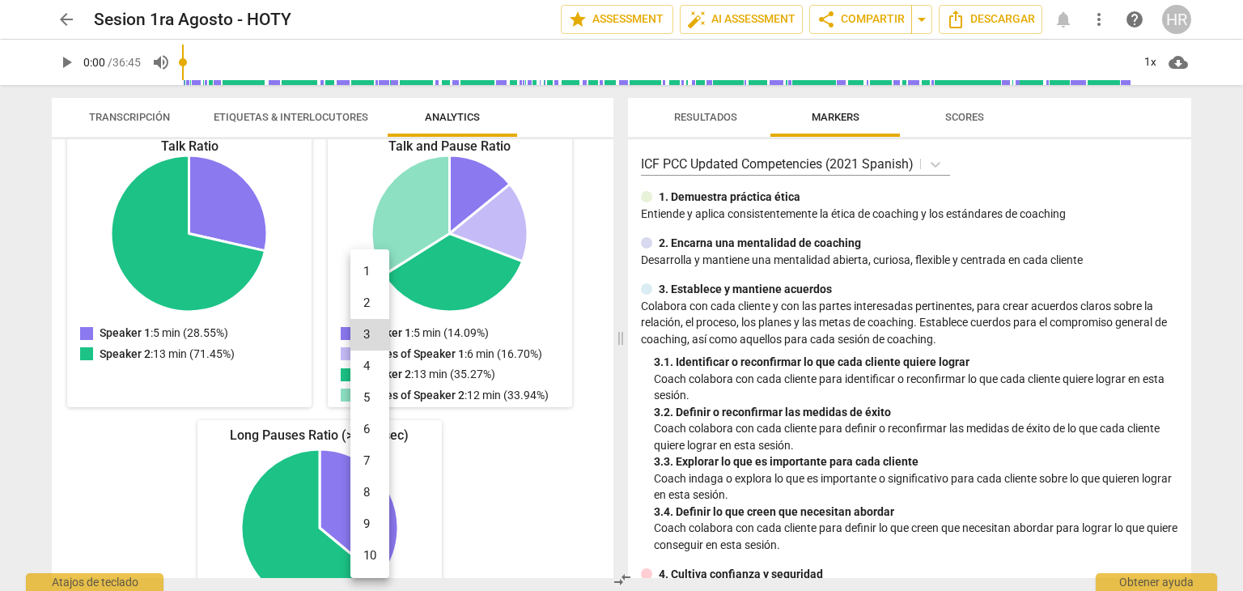
click at [498, 482] on div at bounding box center [621, 295] width 1243 height 591
click at [371, 337] on li "3" at bounding box center [369, 335] width 39 height 32
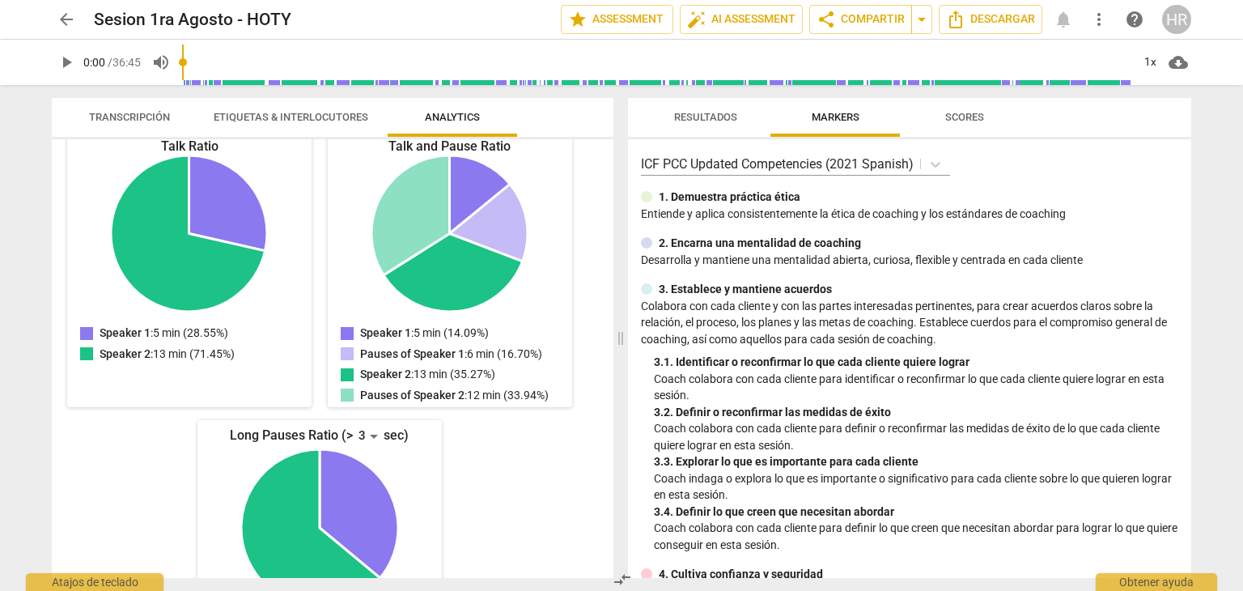
click at [583, 338] on div "Speaker 1 Spoke for 5 minutes ( 14.09% ) Paused for 6 minutes ( 16.70% ) Talk-t…" at bounding box center [333, 358] width 562 height 439
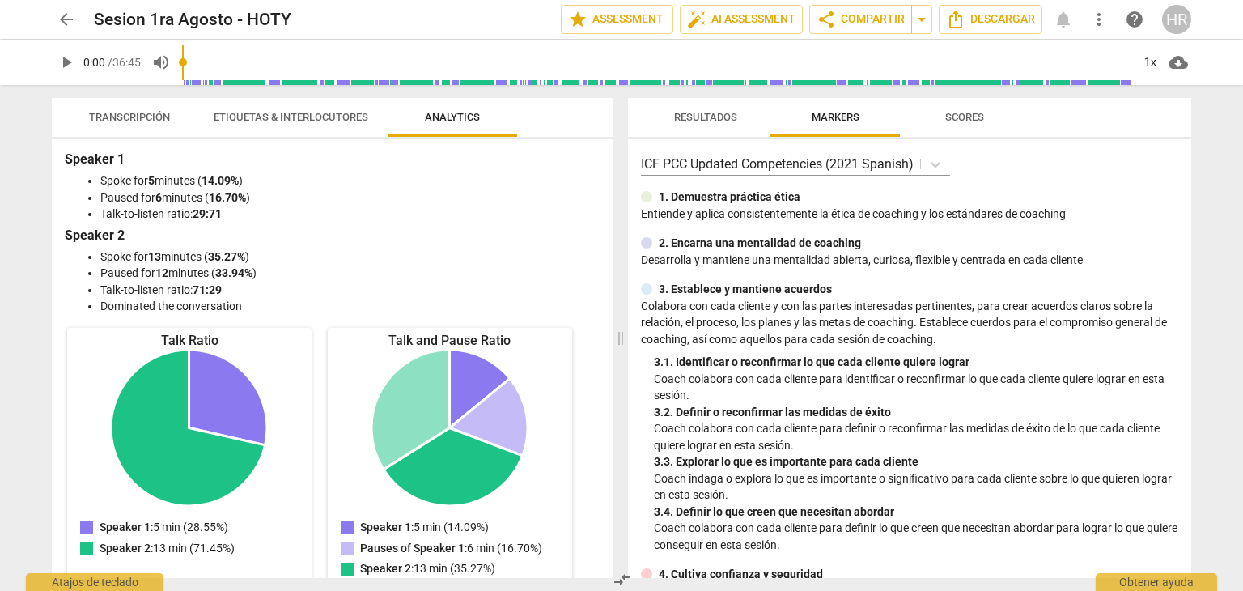
scroll to position [0, 0]
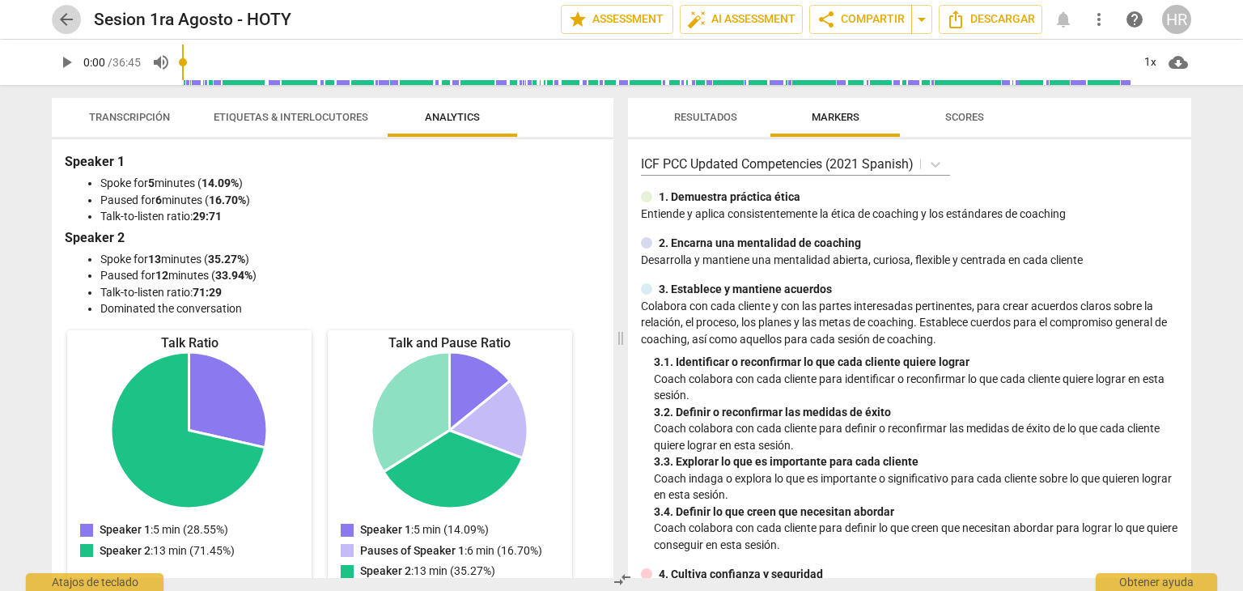
click at [62, 23] on span "arrow_back" at bounding box center [66, 19] width 19 height 19
click at [66, 18] on span "arrow_back" at bounding box center [66, 19] width 19 height 19
